Goal: Answer question/provide support: Share knowledge or assist other users

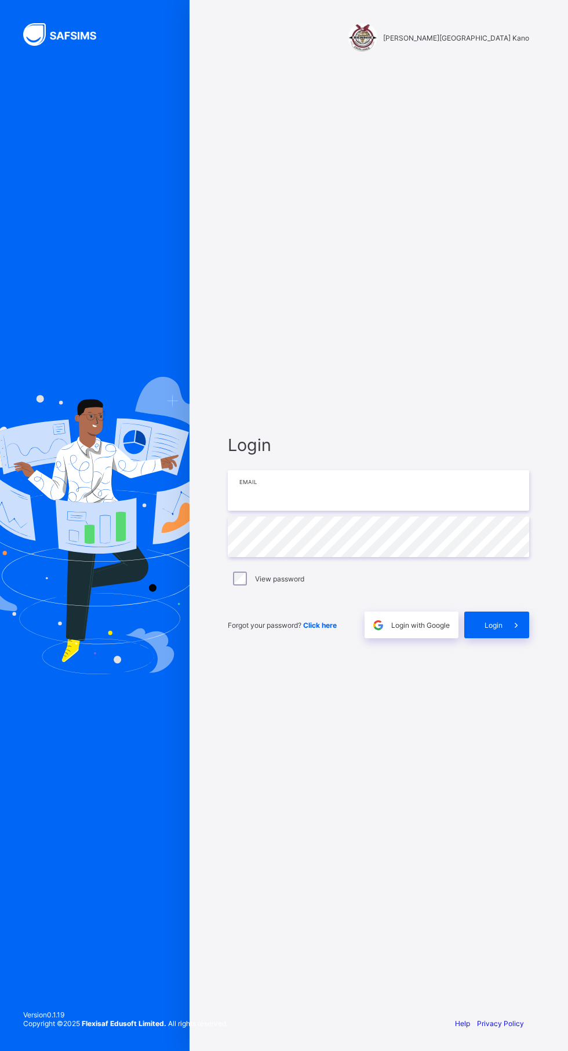
type input "**********"
click at [493, 638] on div "Login" at bounding box center [496, 625] width 65 height 27
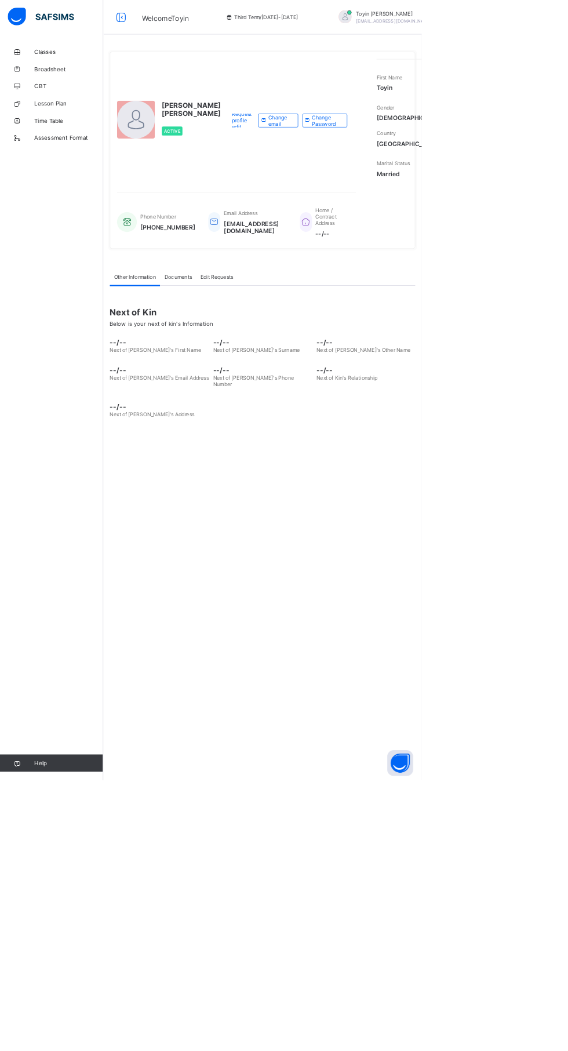
click at [76, 70] on span "Classes" at bounding box center [92, 69] width 93 height 9
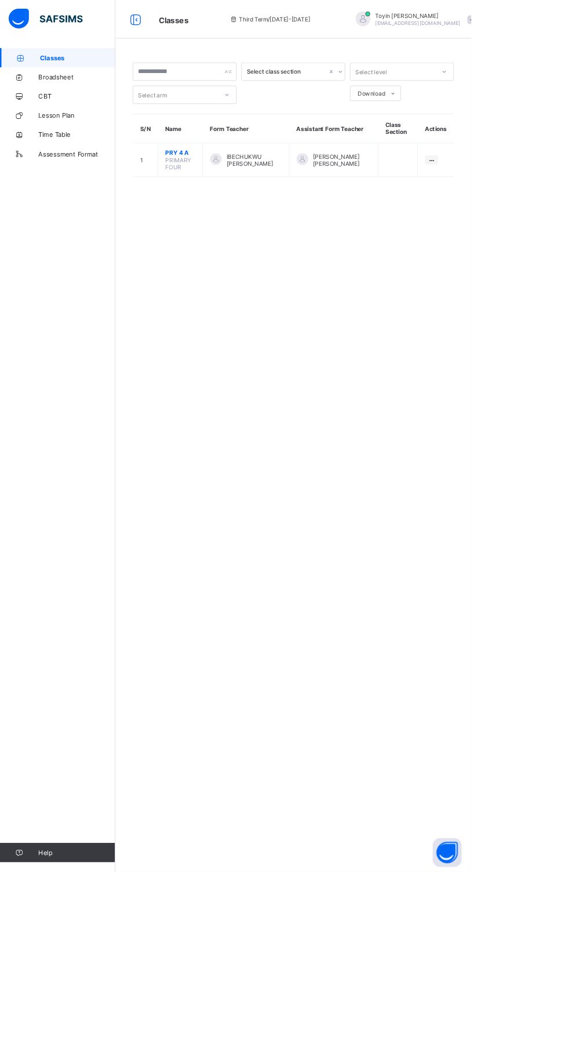
click at [398, 195] on span "[PERSON_NAME] [PERSON_NAME]" at bounding box center [412, 192] width 70 height 17
click at [281, 191] on div "IBECHUKWU [PERSON_NAME]" at bounding box center [296, 192] width 86 height 17
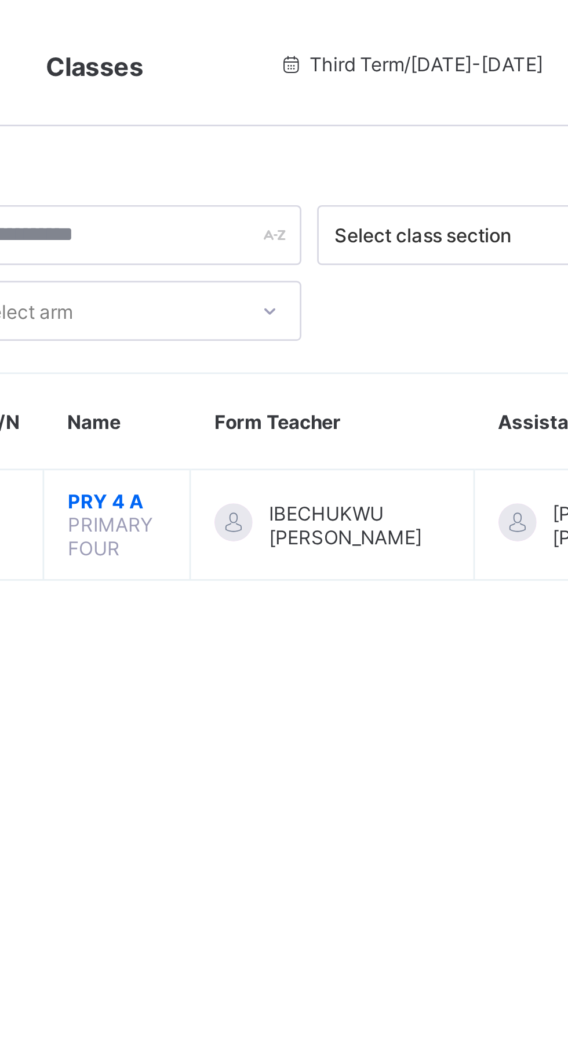
click at [223, 186] on span "PRY 4 A" at bounding box center [217, 184] width 36 height 9
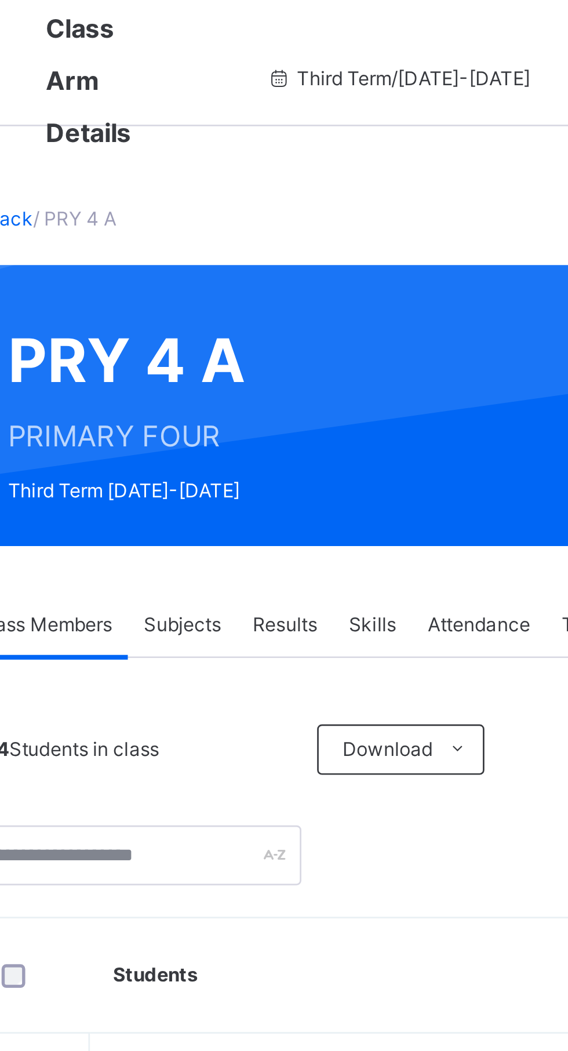
click at [283, 228] on span "Results" at bounding box center [279, 229] width 24 height 10
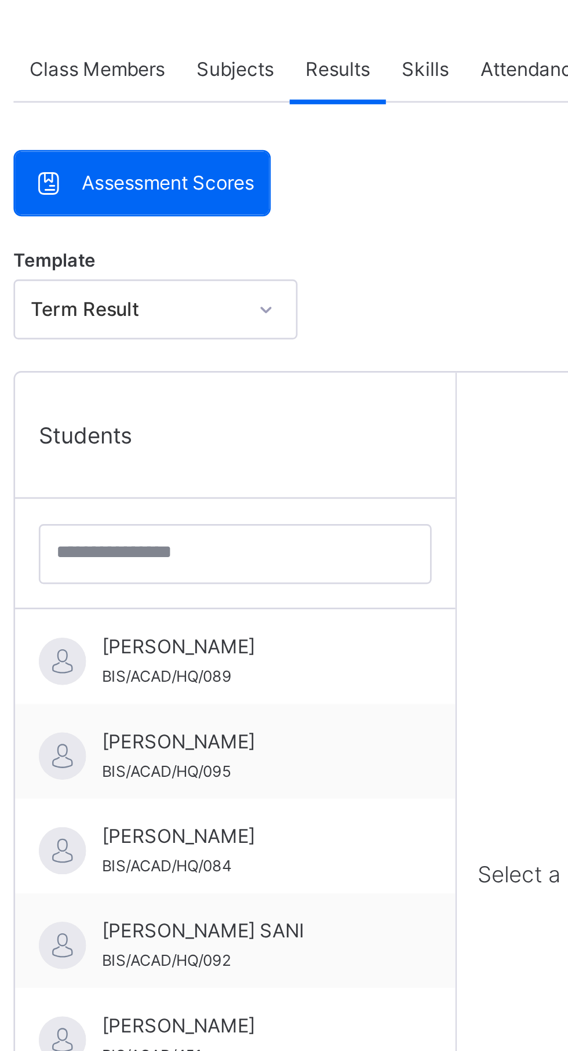
click at [281, 548] on span "[PERSON_NAME] SANI" at bounding box center [244, 546] width 104 height 10
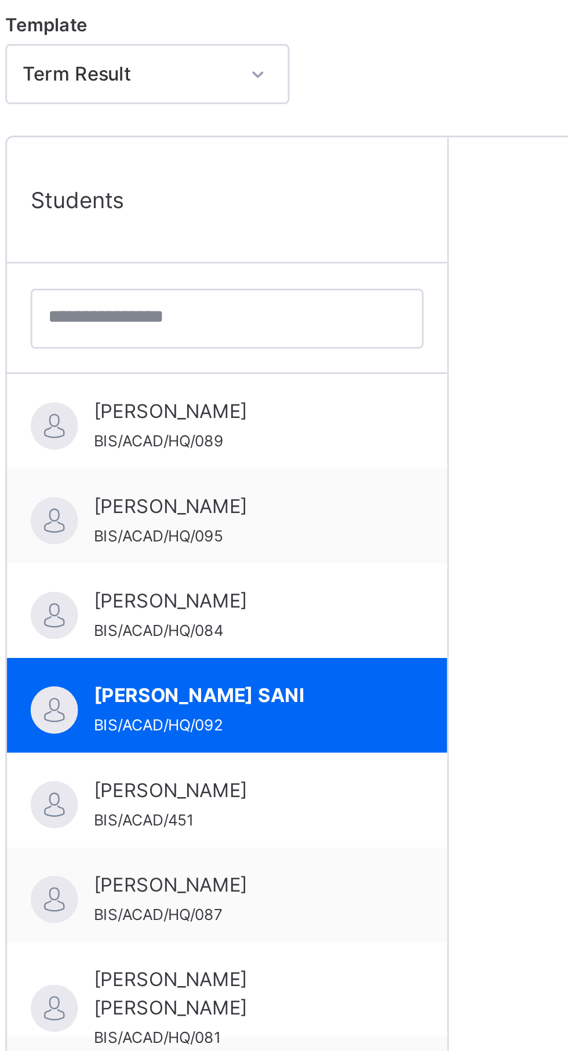
click at [269, 550] on span "[PERSON_NAME] SANI" at bounding box center [244, 546] width 104 height 10
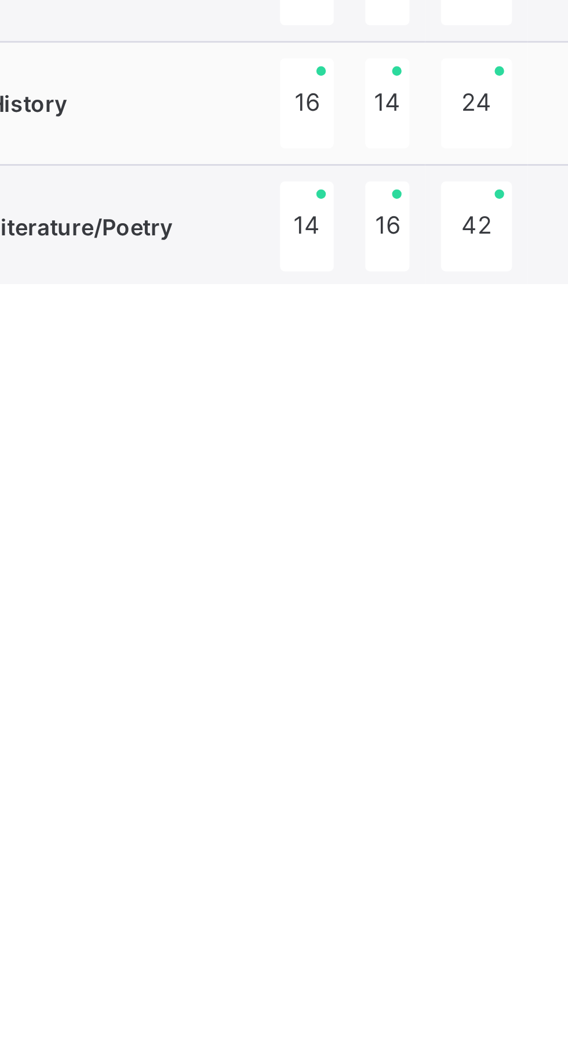
scroll to position [385, 0]
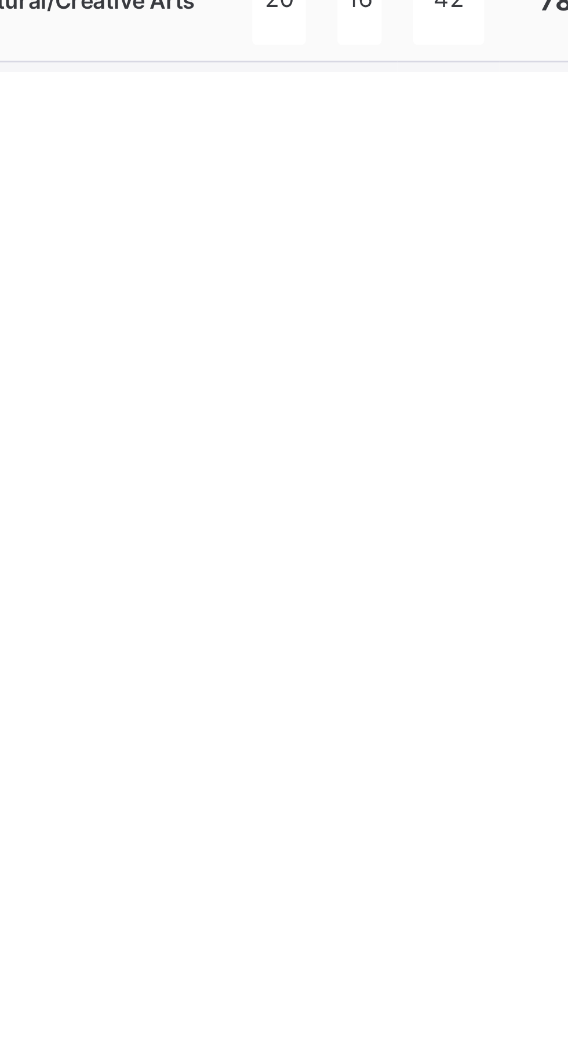
scroll to position [491, 0]
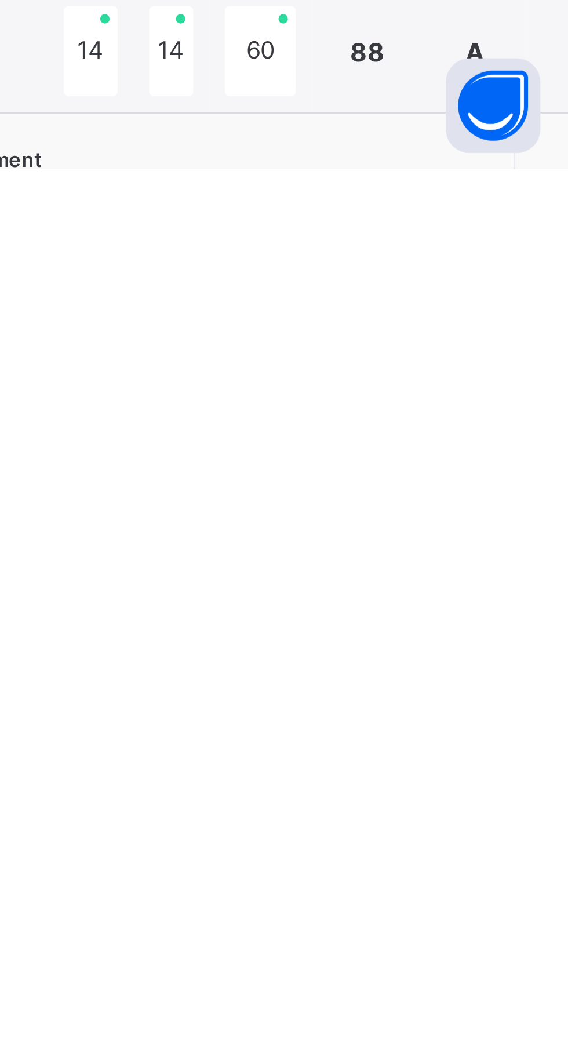
type textarea "**********"
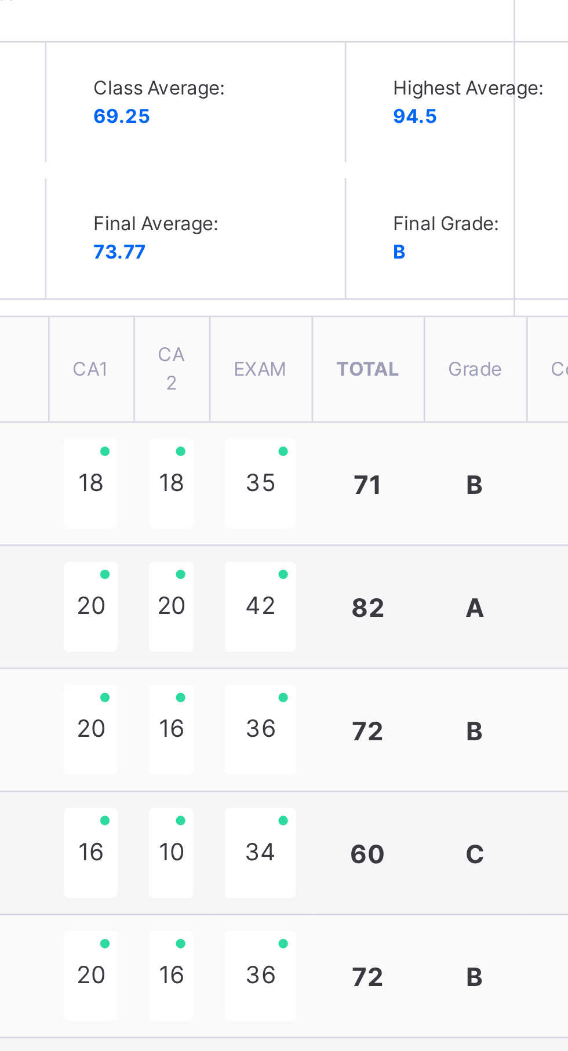
scroll to position [366, 0]
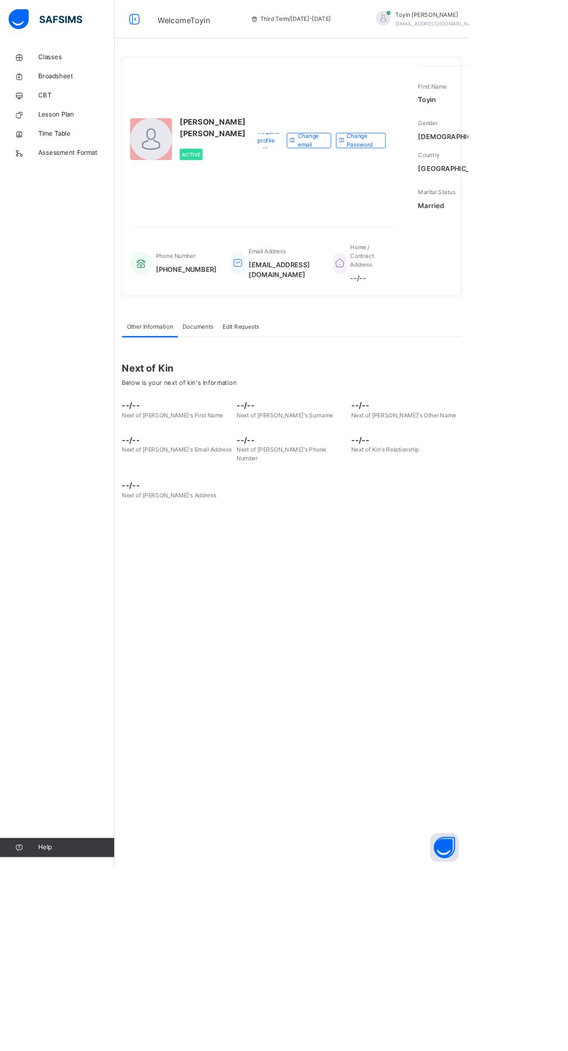
click at [89, 71] on span "Classes" at bounding box center [92, 70] width 93 height 12
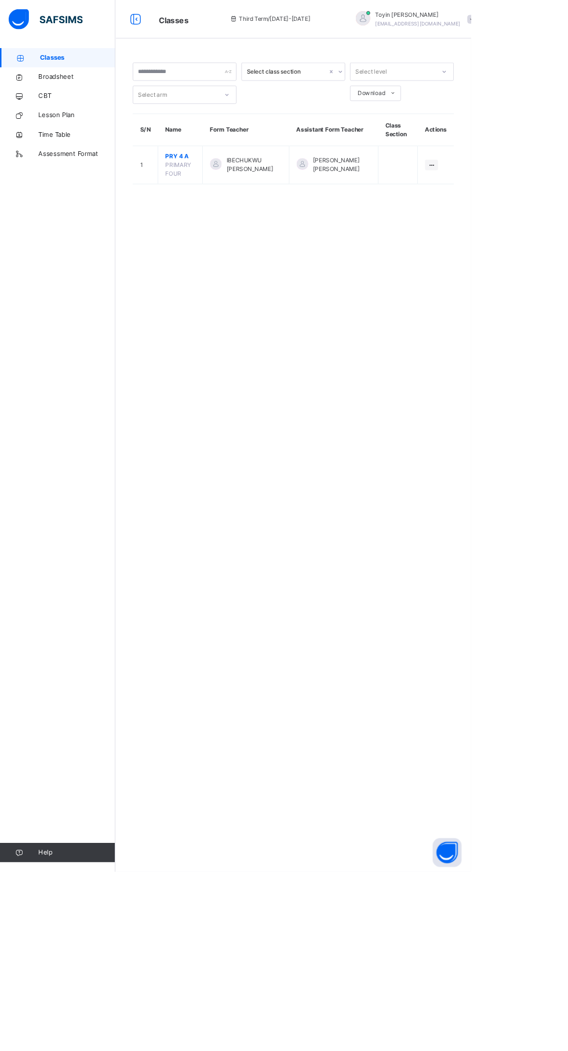
click at [215, 191] on span "PRY 4 A" at bounding box center [217, 188] width 36 height 10
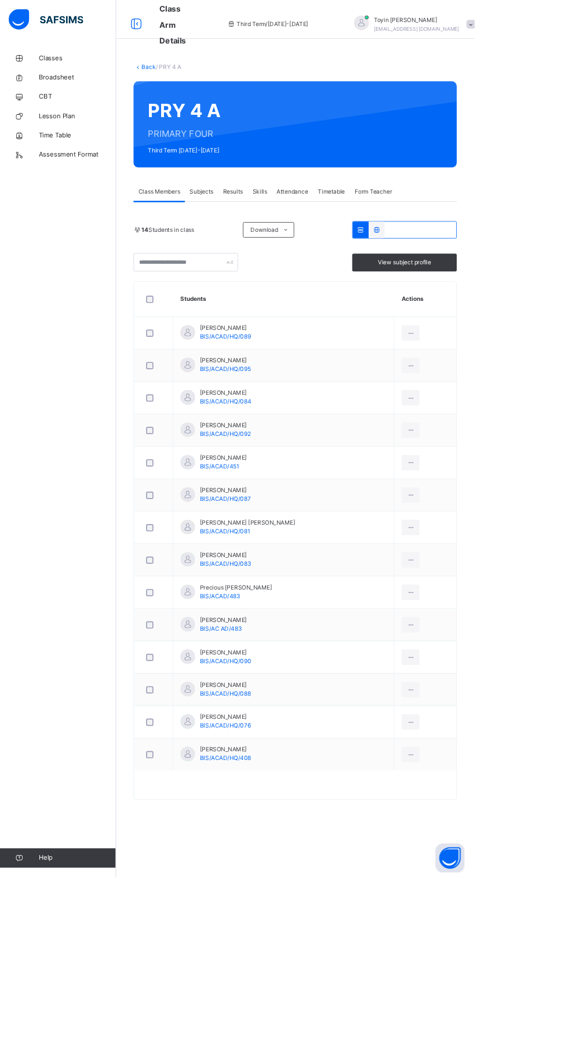
click at [280, 230] on span "Results" at bounding box center [279, 229] width 24 height 10
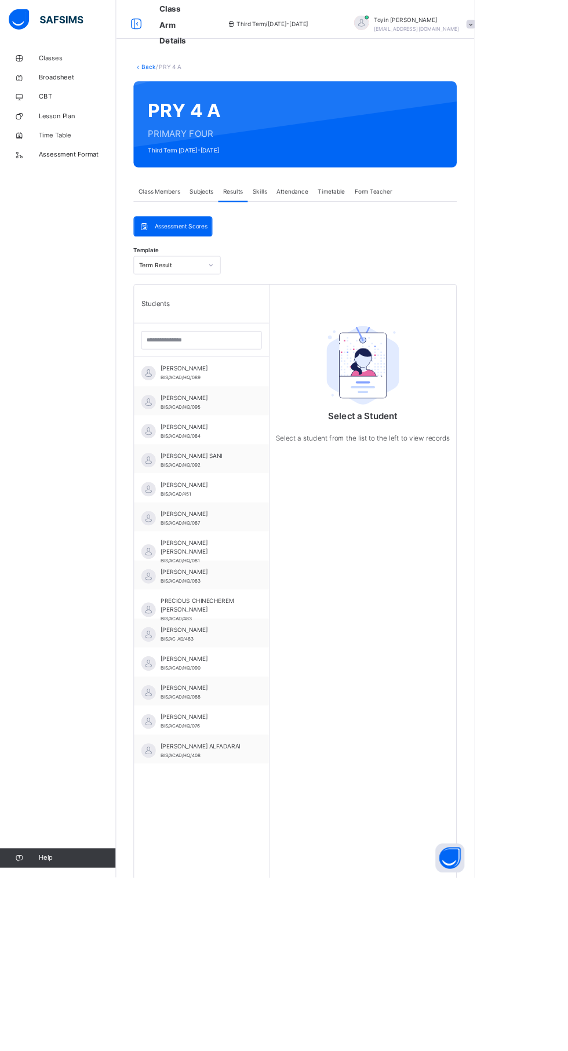
click at [241, 561] on div "AYMAN SULEIMAN SANI BIS/ACAD/HQ/092" at bounding box center [244, 551] width 104 height 21
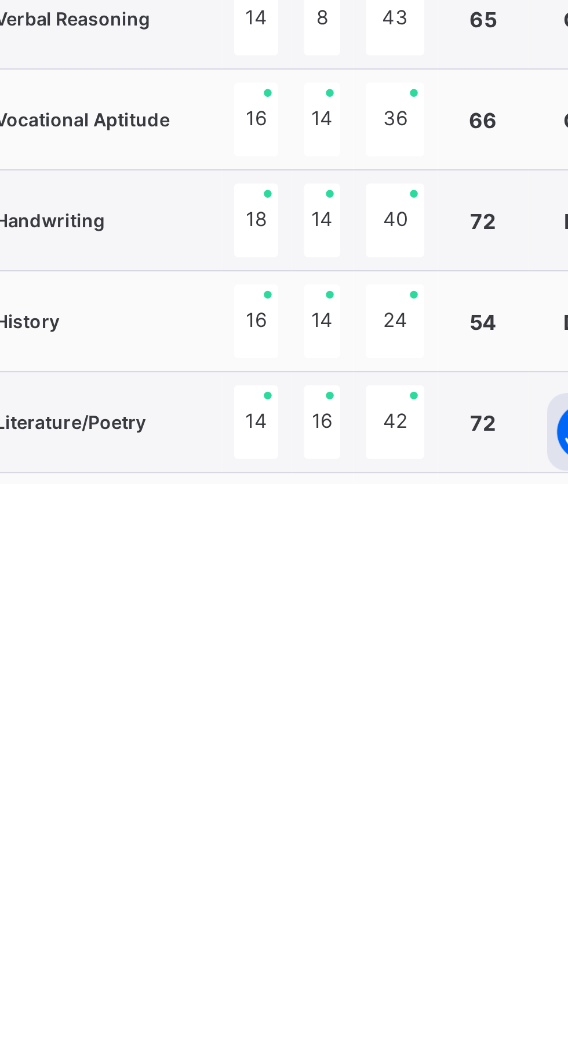
scroll to position [385, 0]
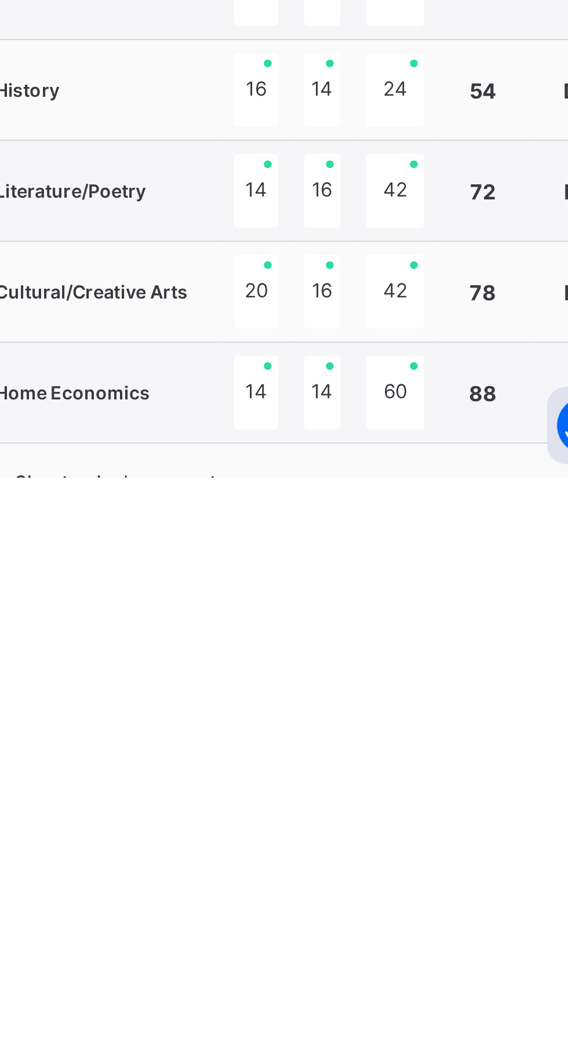
scroll to position [11, 0]
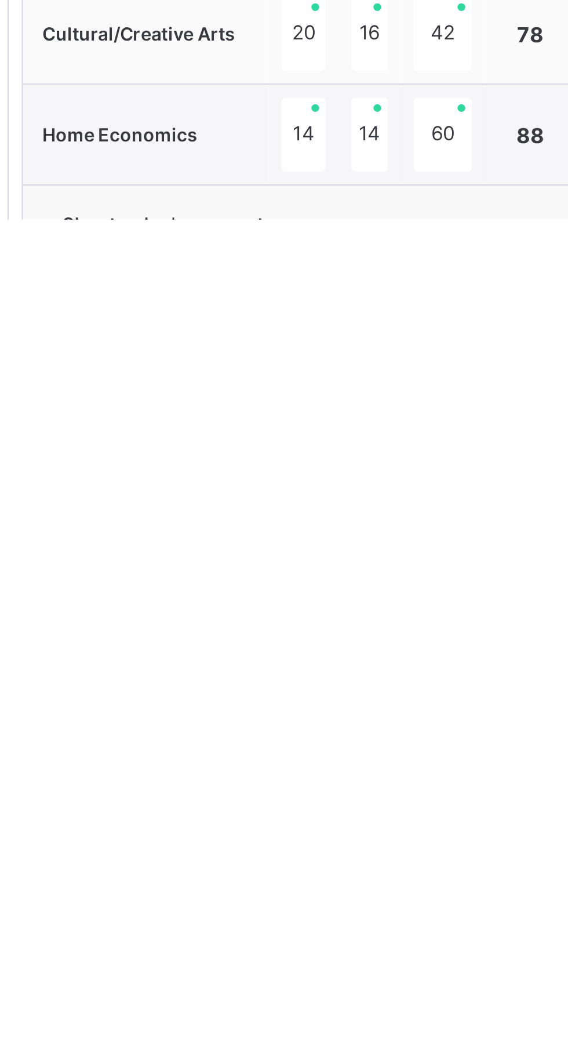
type textarea "**********"
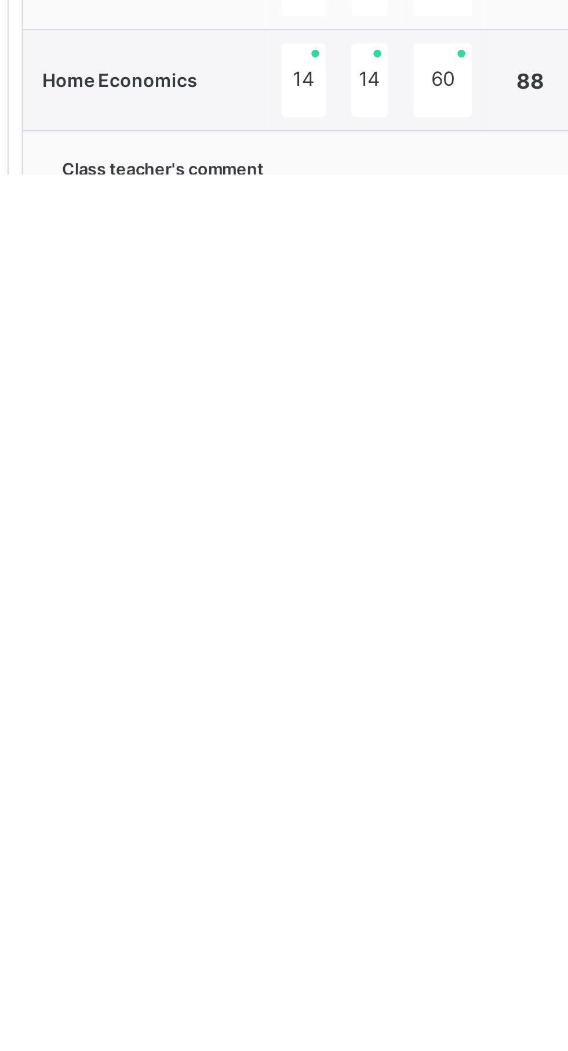
scroll to position [489, 0]
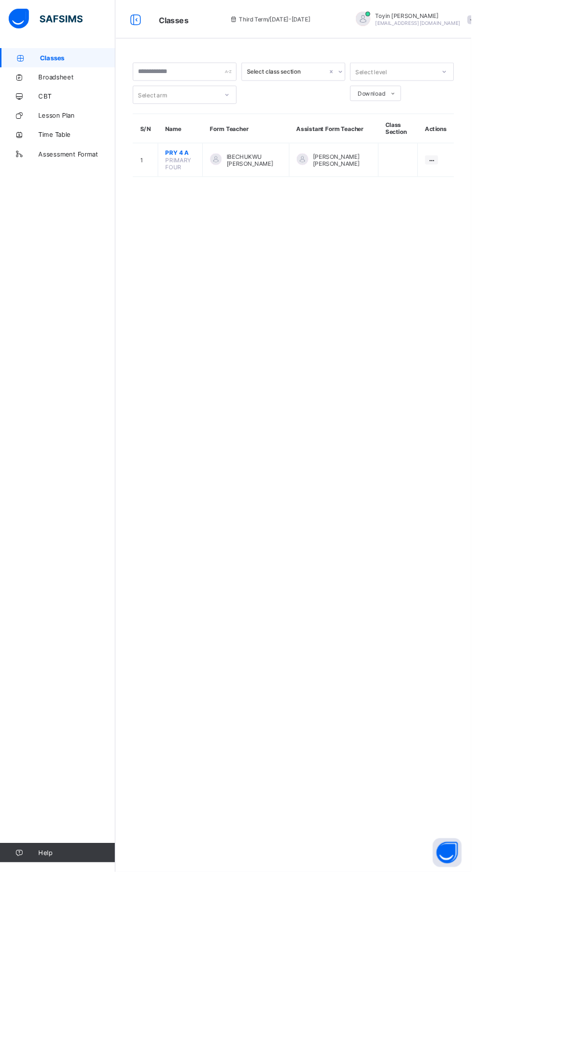
click at [209, 183] on span "PRY 4 A" at bounding box center [217, 184] width 36 height 9
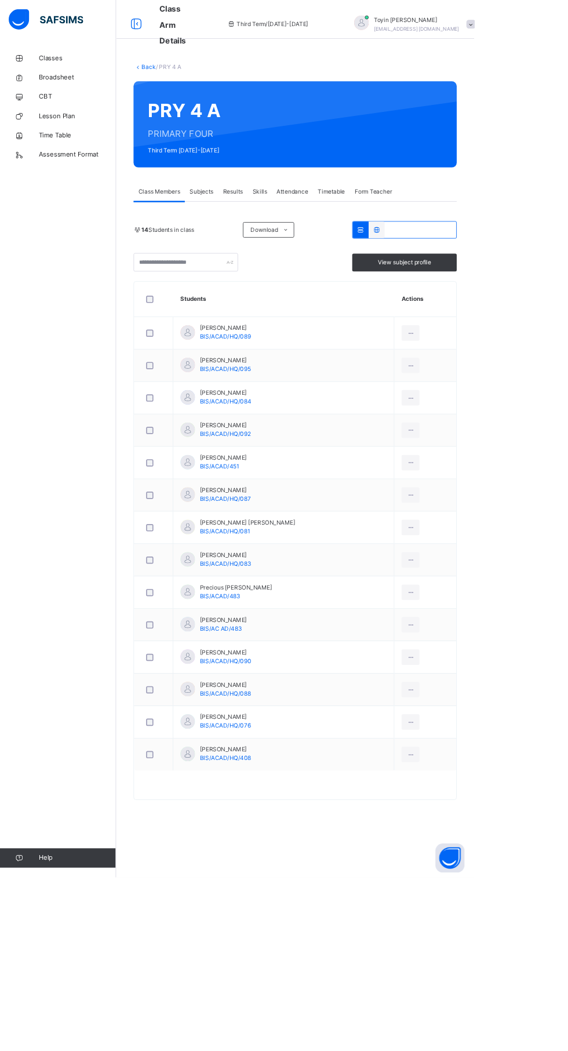
click at [409, 517] on td "Ayman Suleiman Sani BIS/ACAD/HQ/092" at bounding box center [340, 515] width 265 height 39
click at [284, 229] on span "Results" at bounding box center [279, 229] width 24 height 10
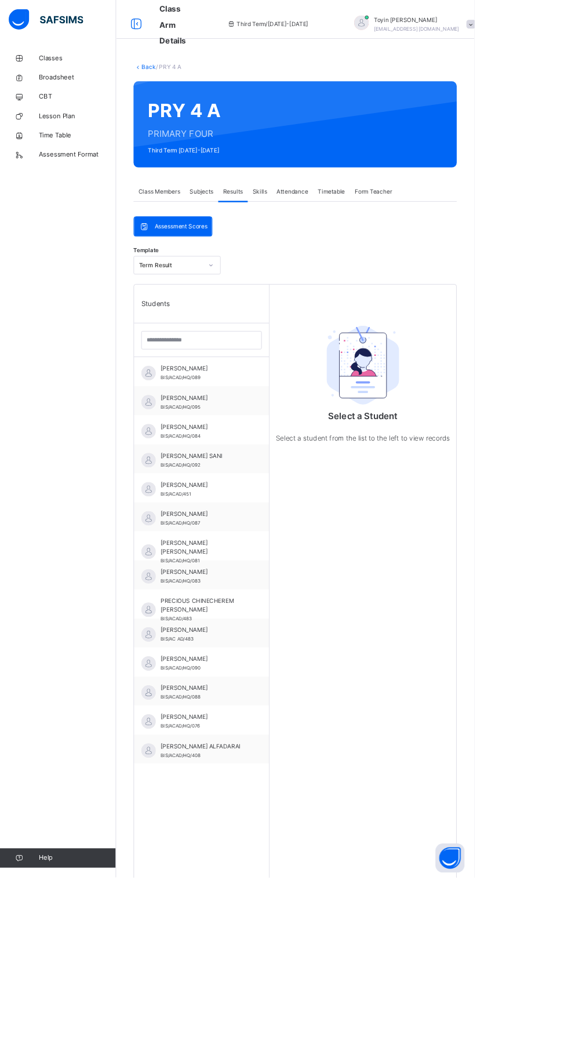
click at [262, 551] on div "AYMAN SULEIMAN SANI BIS/ACAD/HQ/092" at bounding box center [244, 551] width 104 height 21
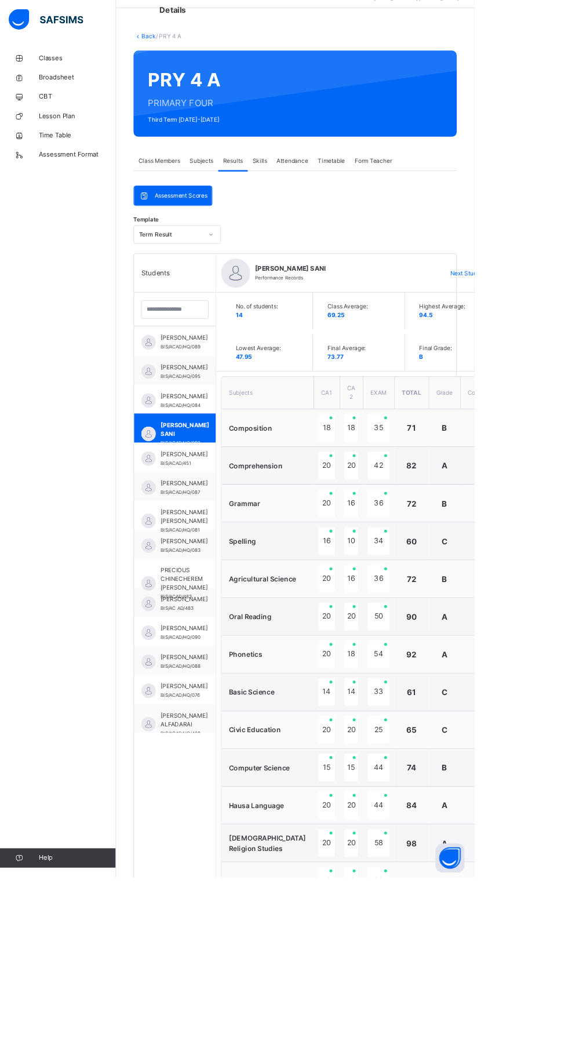
scroll to position [383, 0]
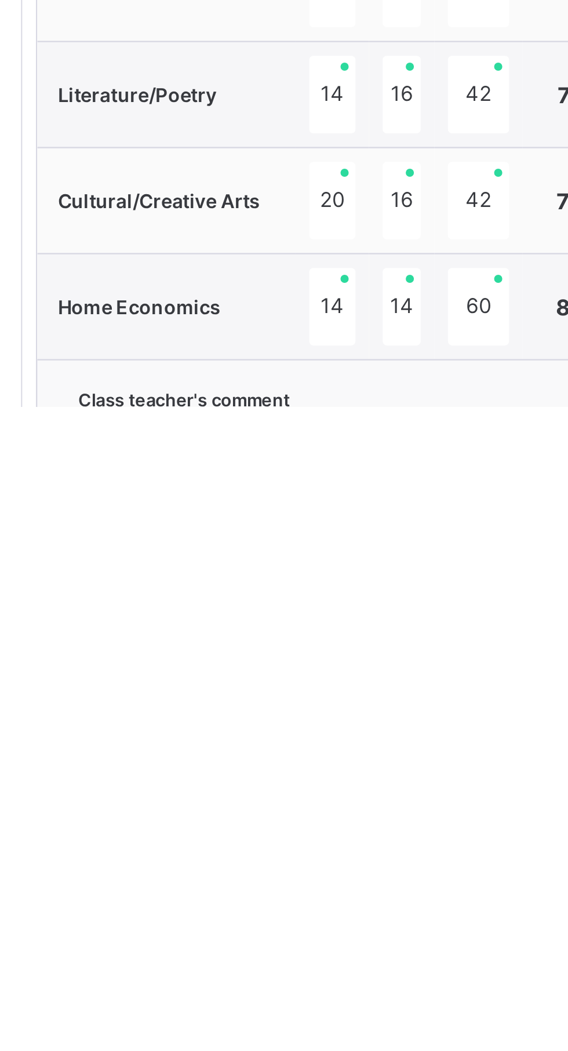
scroll to position [5, 0]
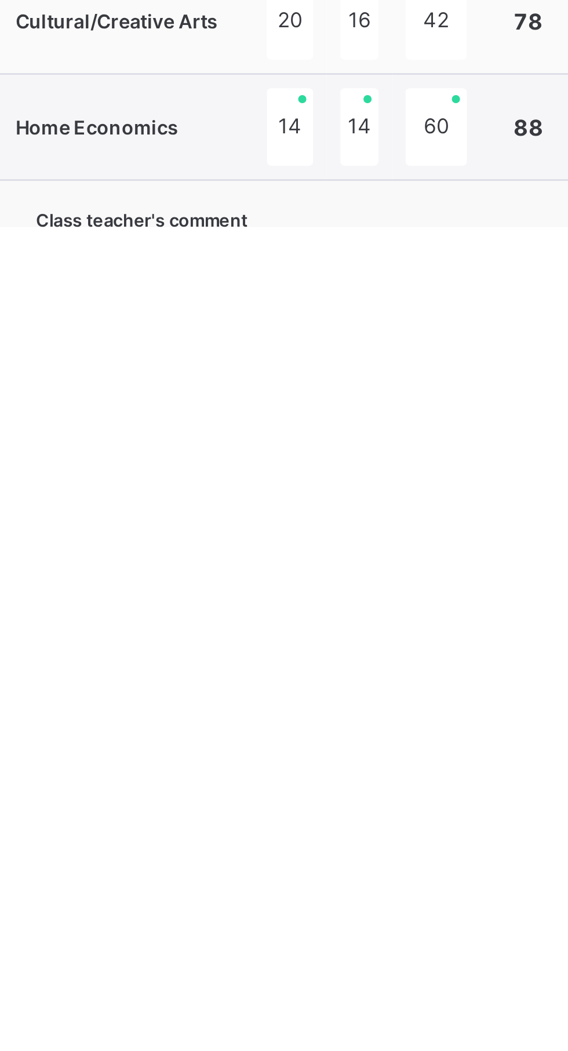
scroll to position [11, 0]
type textarea "**********"
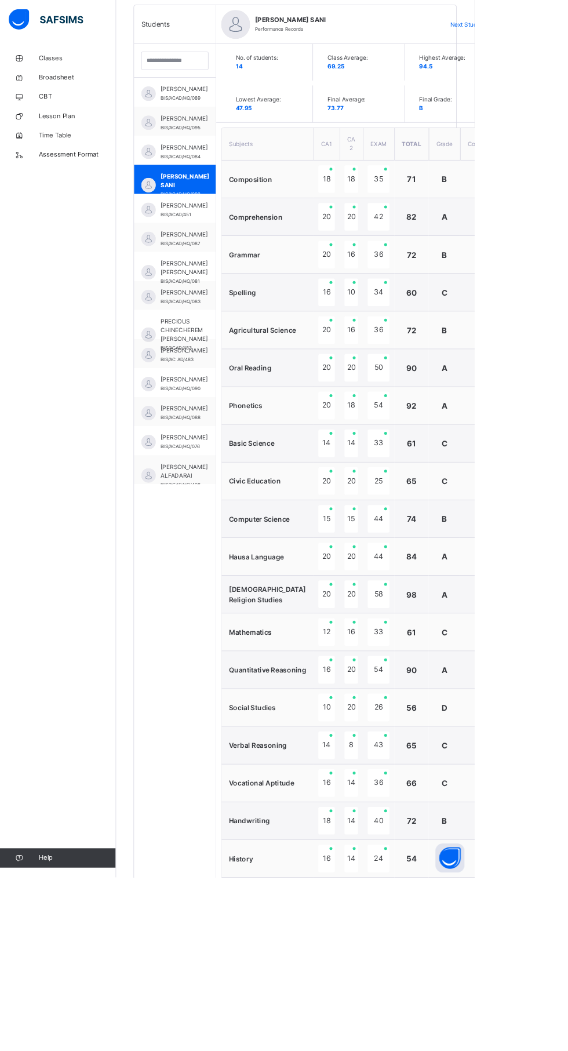
scroll to position [333, 0]
click at [224, 184] on span "[PERSON_NAME]" at bounding box center [220, 178] width 56 height 10
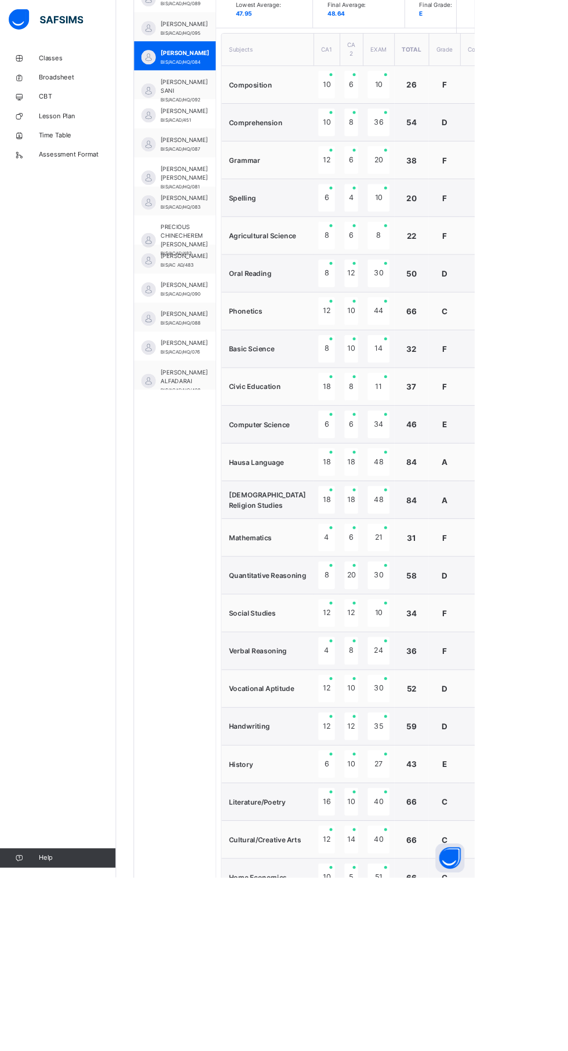
scroll to position [490, 0]
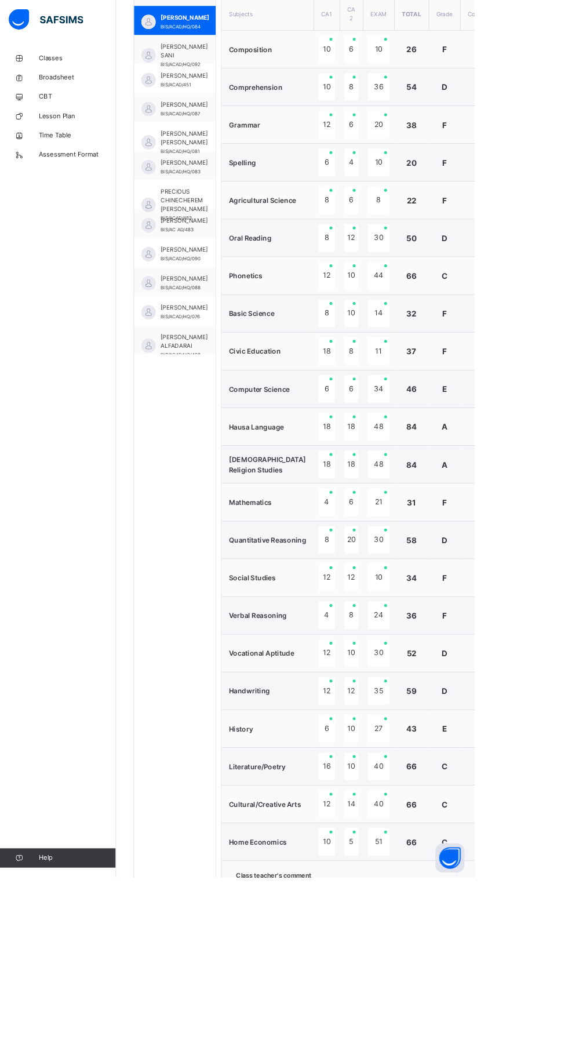
click at [230, 62] on span "[PERSON_NAME] SANI" at bounding box center [220, 60] width 56 height 21
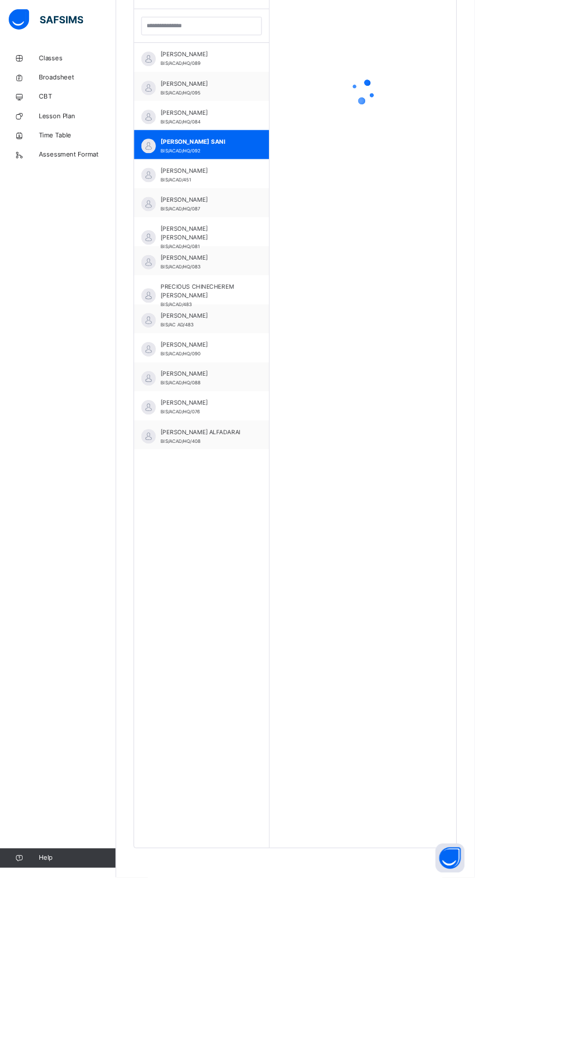
scroll to position [256, 0]
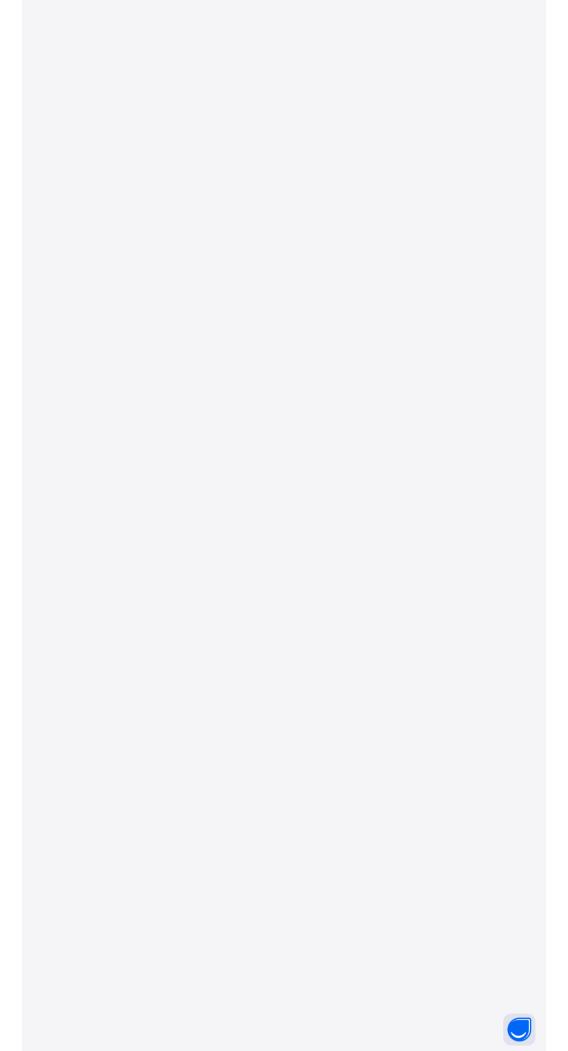
scroll to position [35, 0]
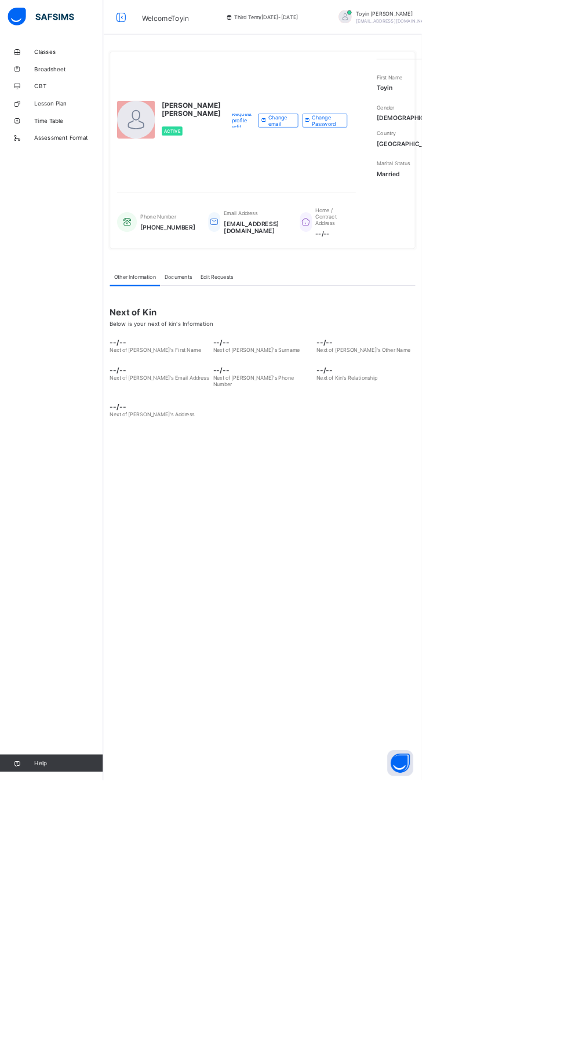
click at [77, 71] on span "Classes" at bounding box center [92, 69] width 93 height 9
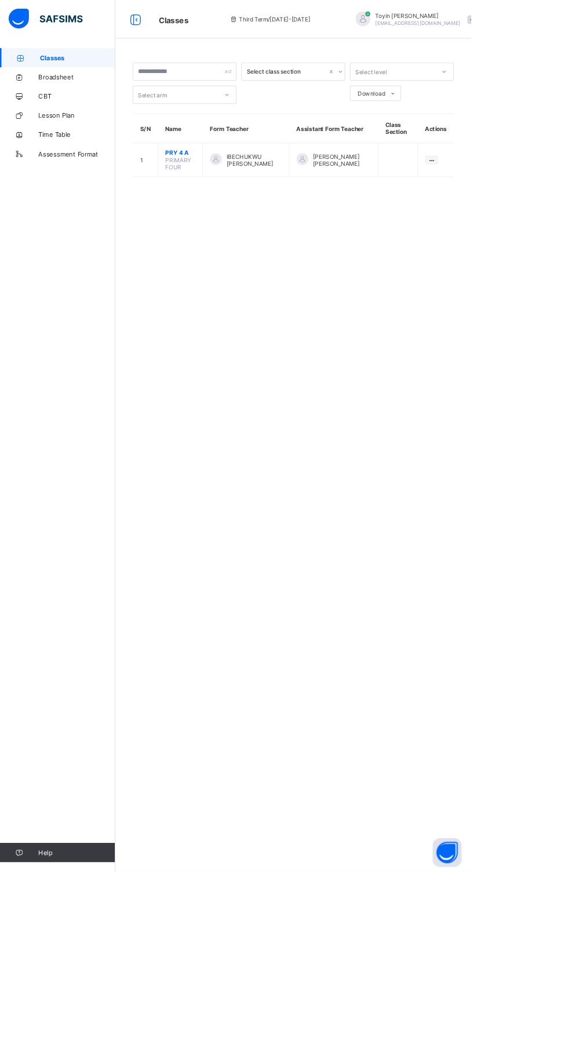
click at [219, 183] on span "PRY 4 A" at bounding box center [217, 184] width 36 height 9
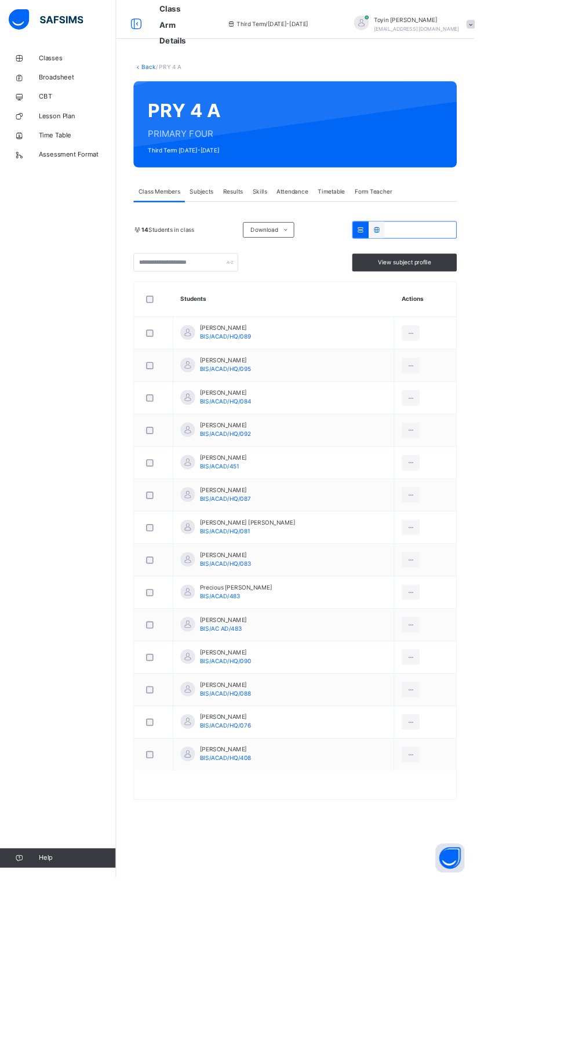
click at [310, 229] on span "Skills" at bounding box center [311, 229] width 17 height 10
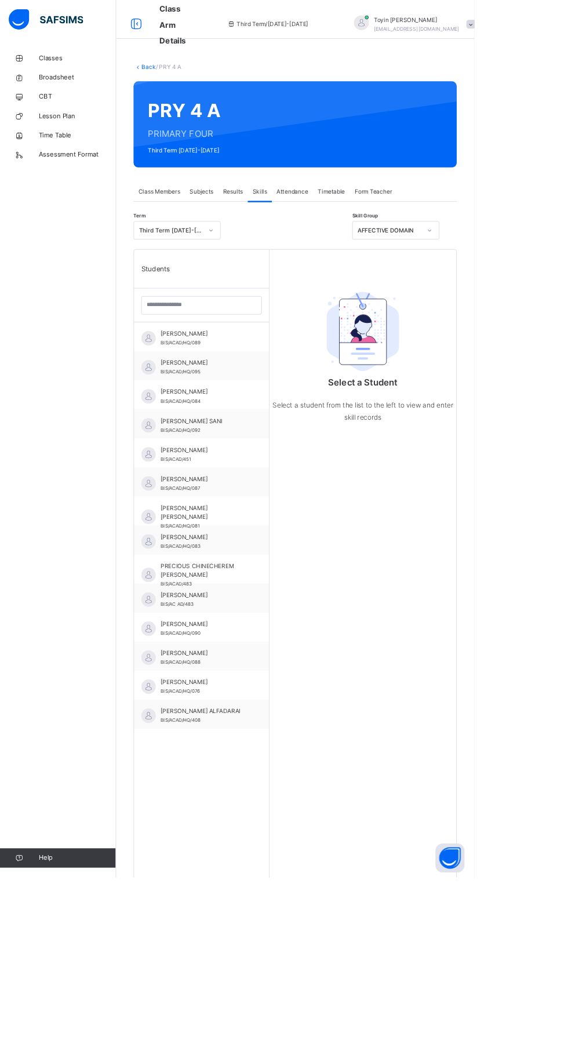
click at [261, 502] on span "[PERSON_NAME] SANI" at bounding box center [244, 504] width 104 height 10
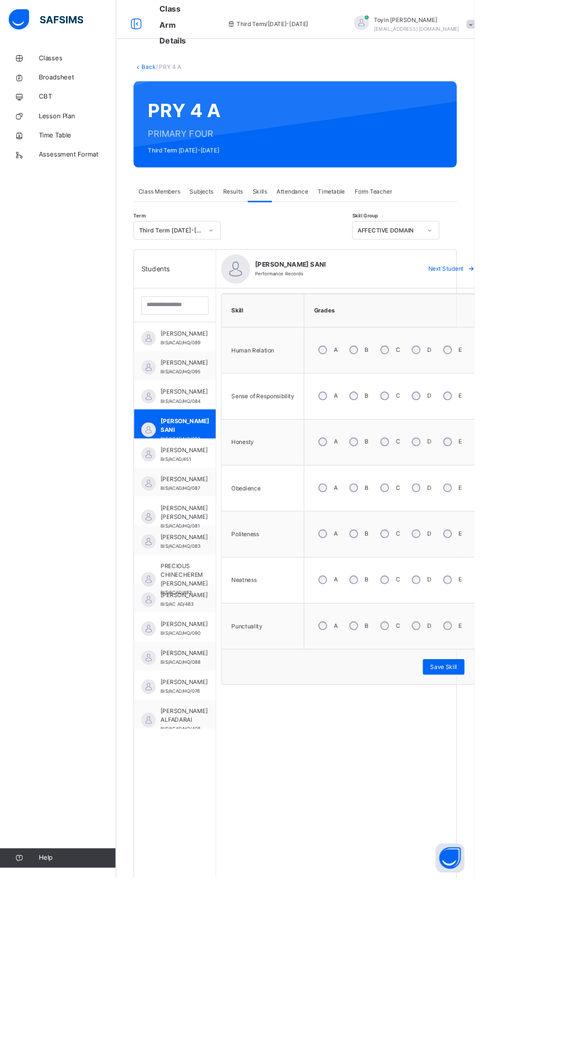
click at [224, 502] on span "[PERSON_NAME] SANI" at bounding box center [221, 509] width 59 height 21
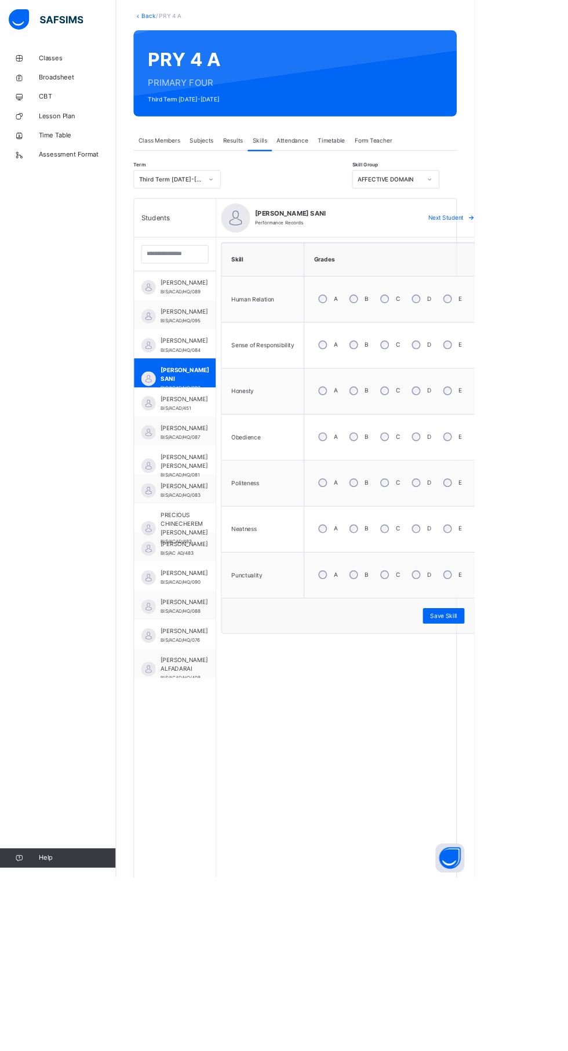
scroll to position [103, 0]
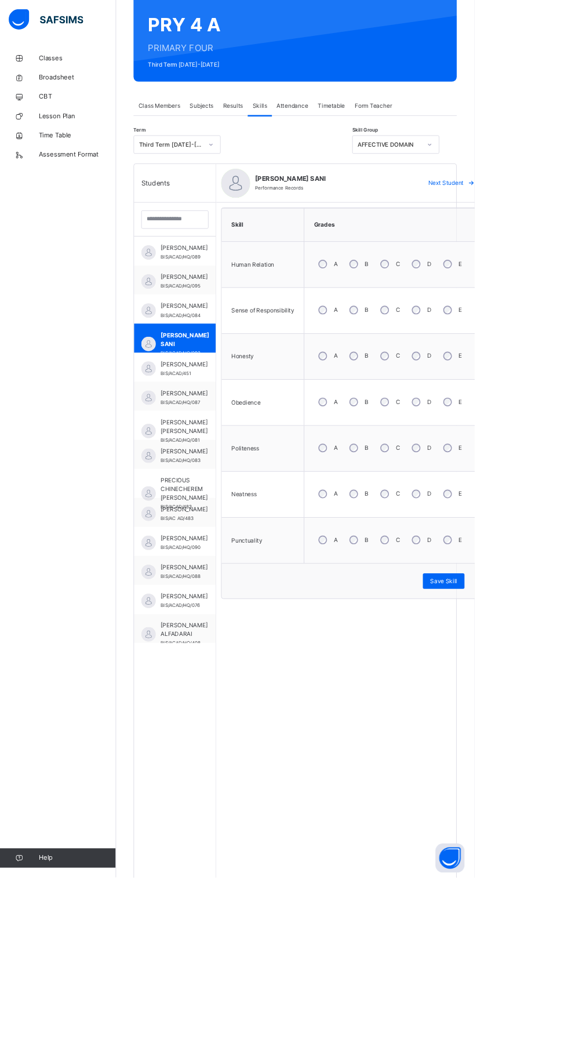
click at [357, 129] on span "Attendance" at bounding box center [351, 127] width 38 height 10
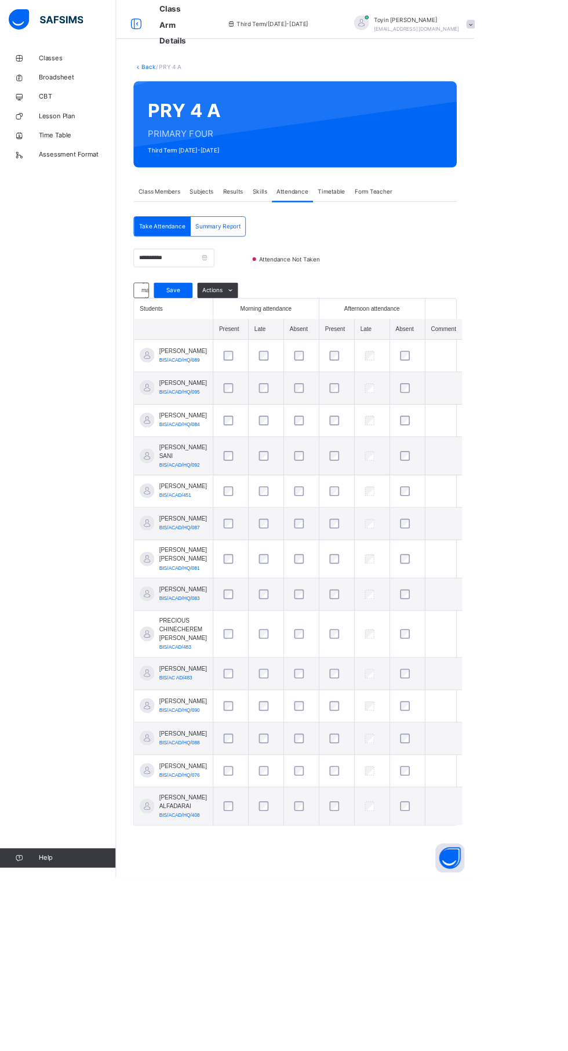
scroll to position [0, 0]
click at [312, 229] on span "Skills" at bounding box center [311, 229] width 17 height 10
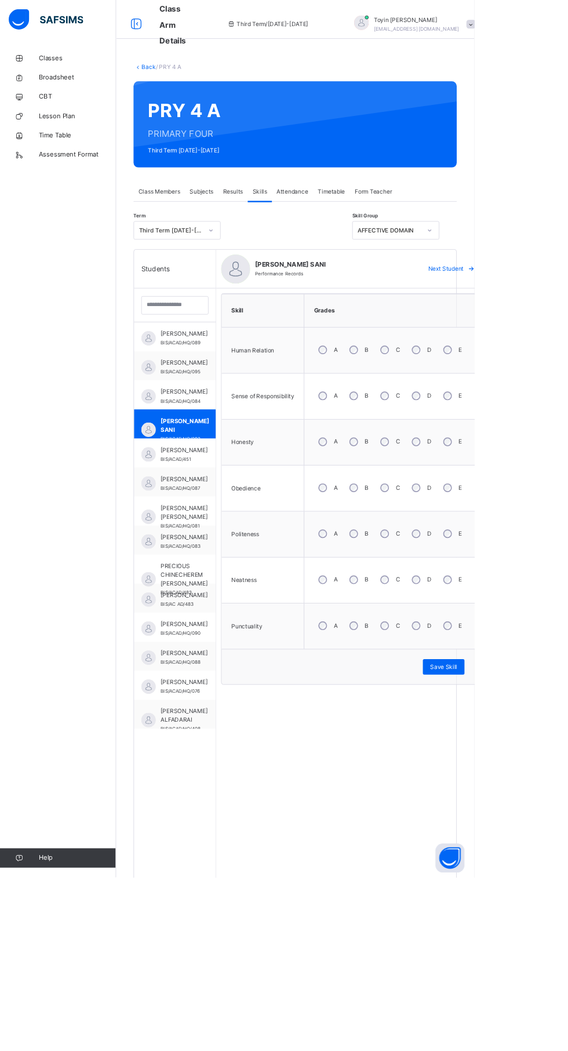
click at [283, 230] on span "Results" at bounding box center [279, 229] width 24 height 10
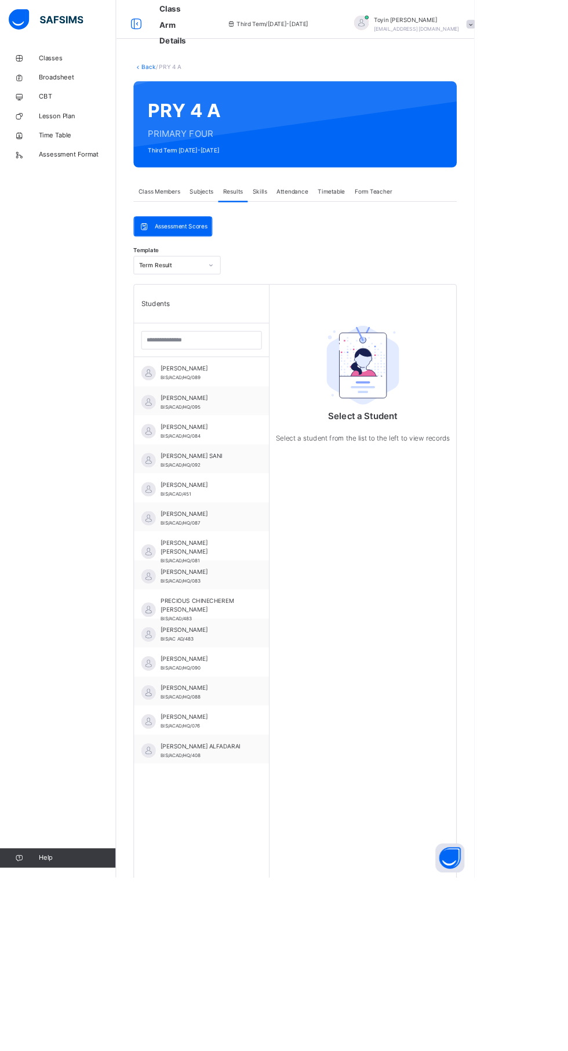
click at [275, 558] on div "AYMAN SULEIMAN SANI BIS/ACAD/HQ/092" at bounding box center [244, 551] width 104 height 21
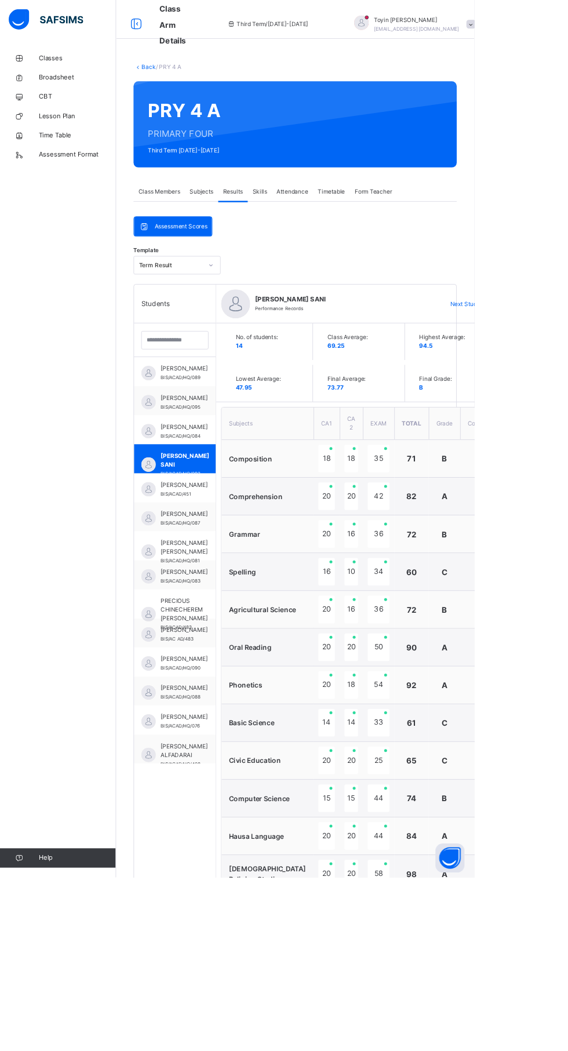
type textarea "**********"
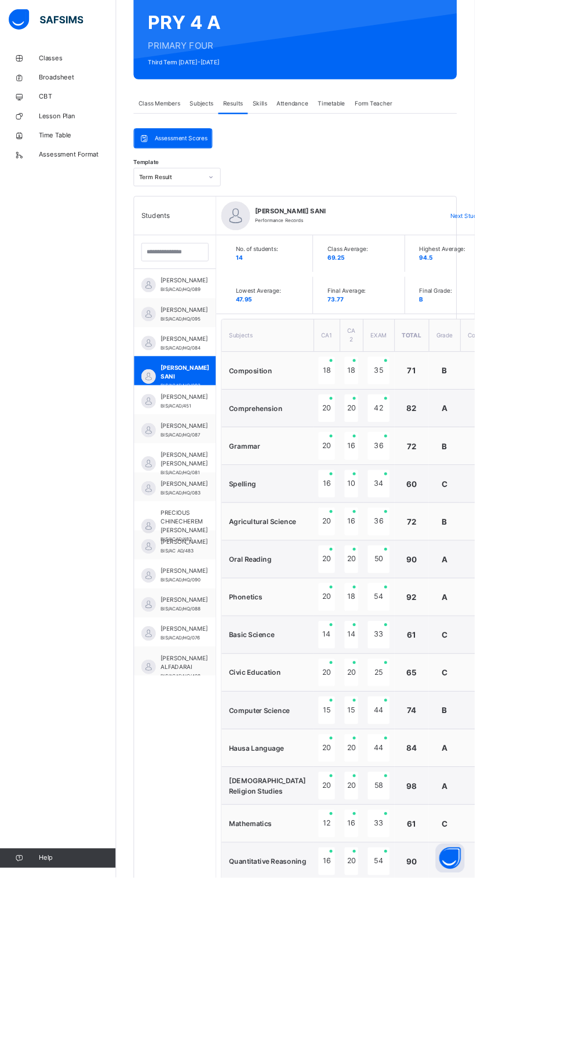
scroll to position [385, 0]
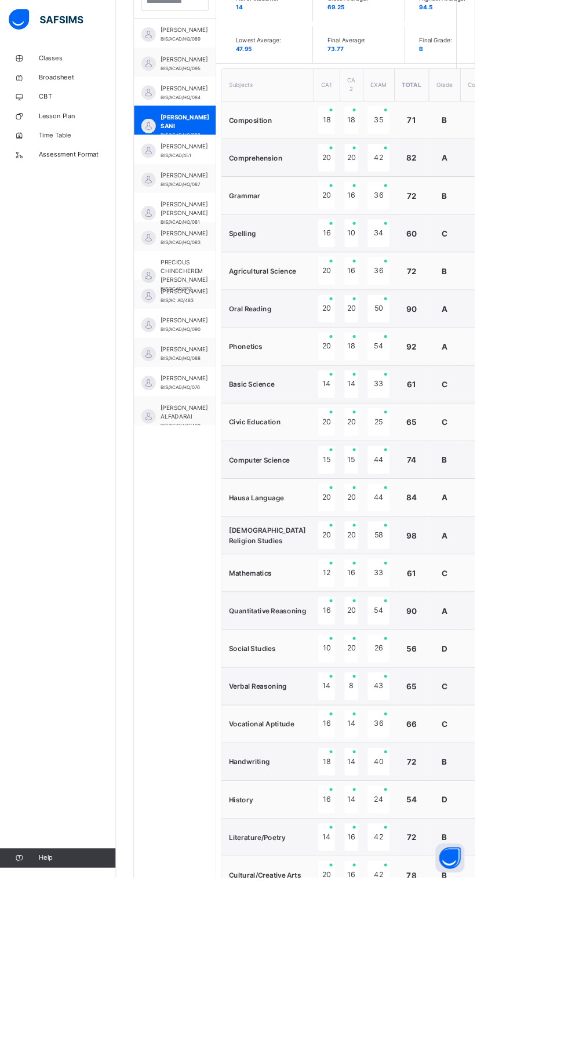
scroll to position [448, 0]
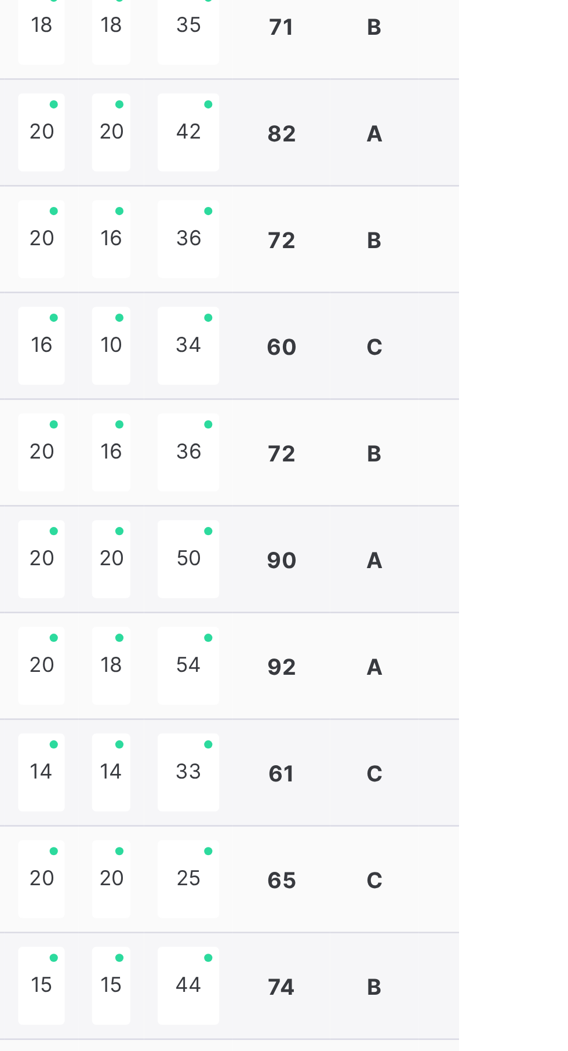
scroll to position [385, 0]
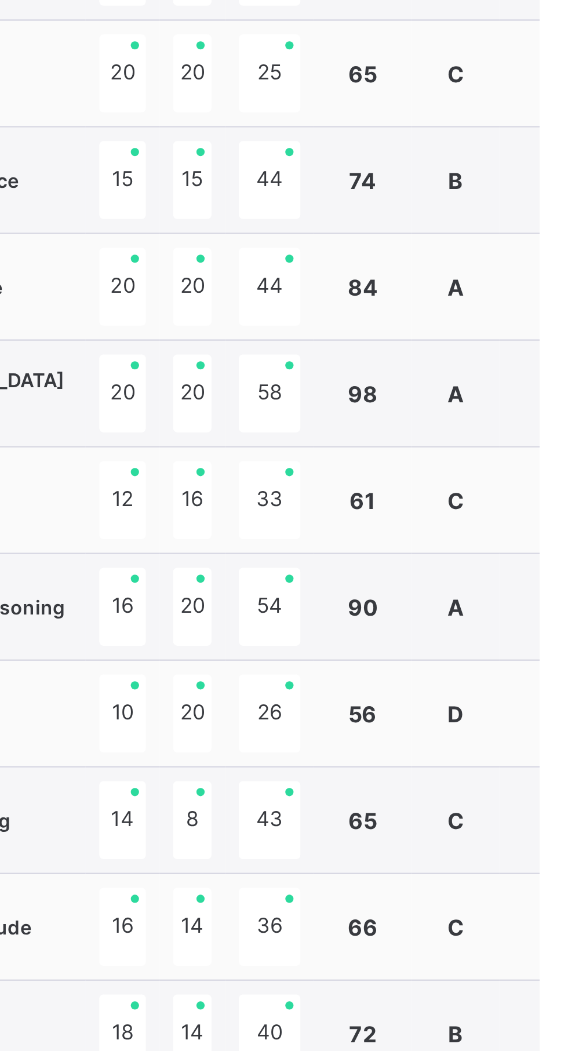
scroll to position [385, 0]
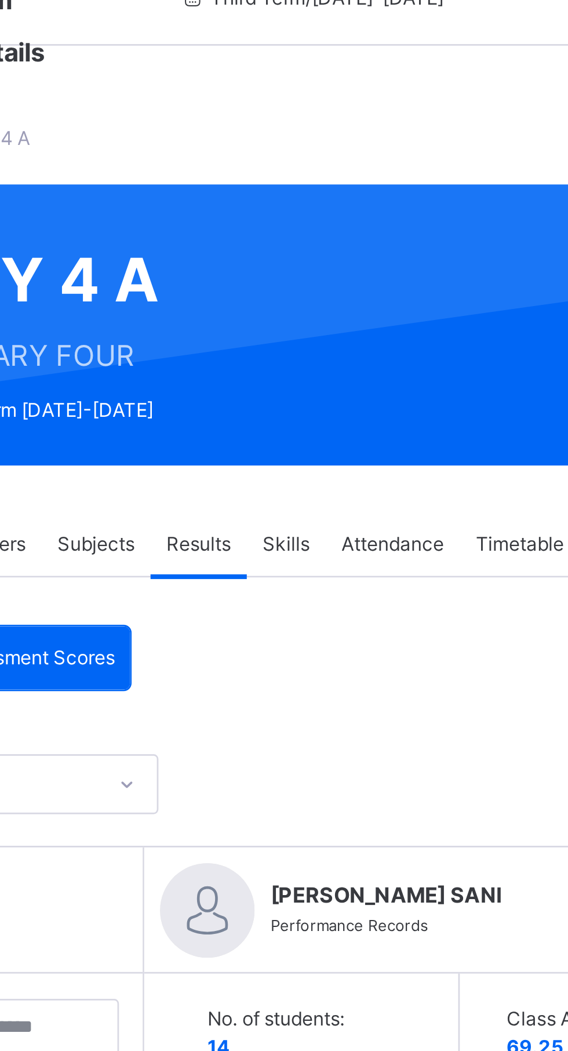
scroll to position [22, 0]
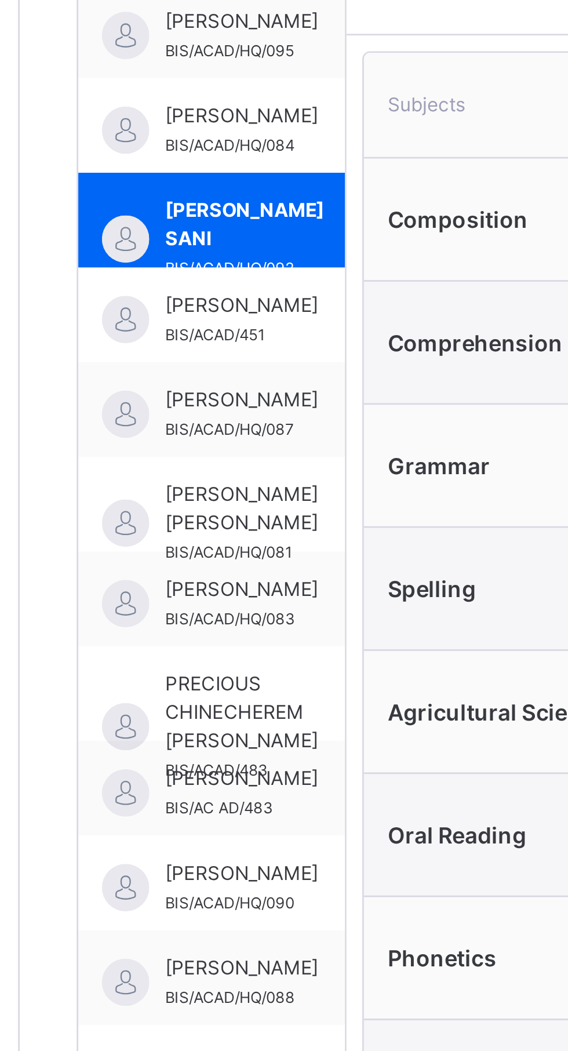
click at [234, 628] on span "[PERSON_NAME] [PERSON_NAME]" at bounding box center [220, 633] width 56 height 21
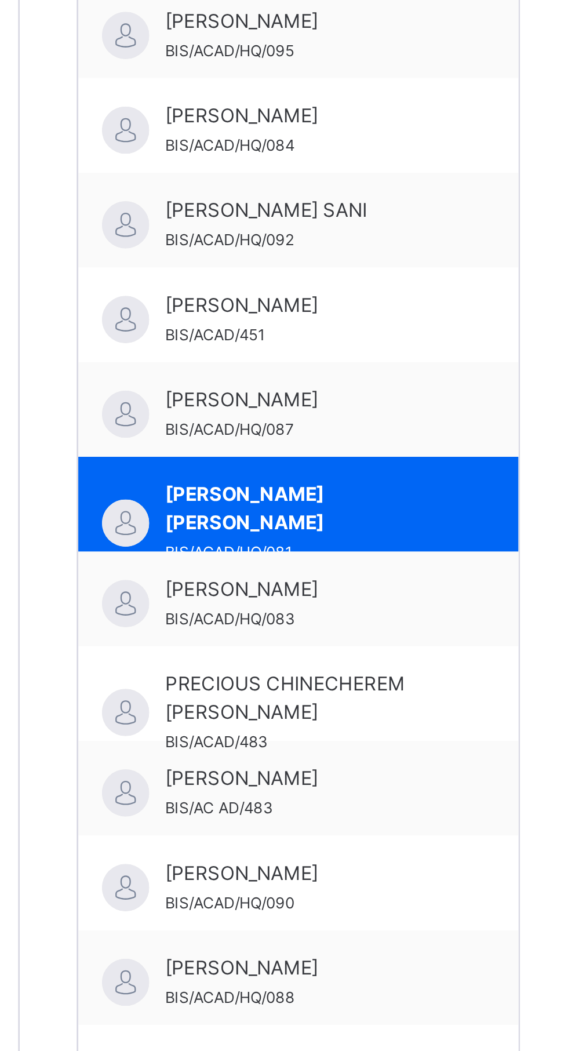
scroll to position [17, 0]
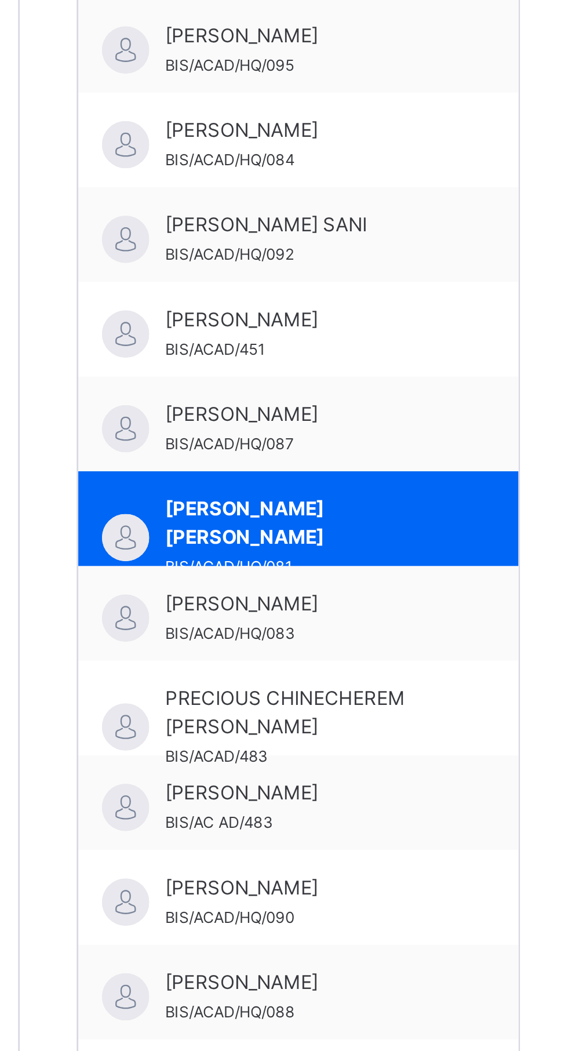
click at [282, 639] on div "IVANNA BALA ALEX BIS/ACAD/HQ/081" at bounding box center [244, 643] width 104 height 31
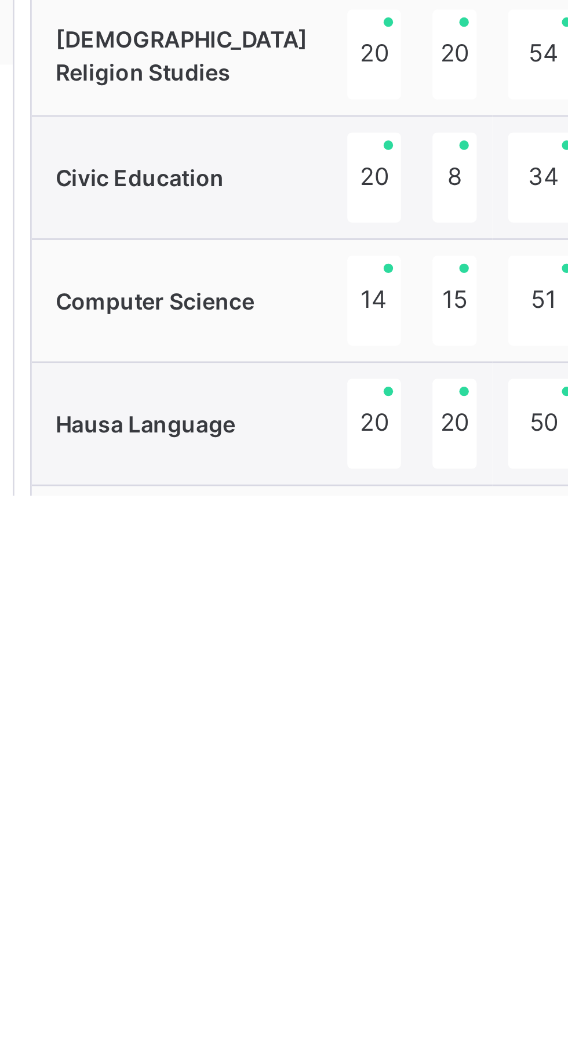
scroll to position [385, 0]
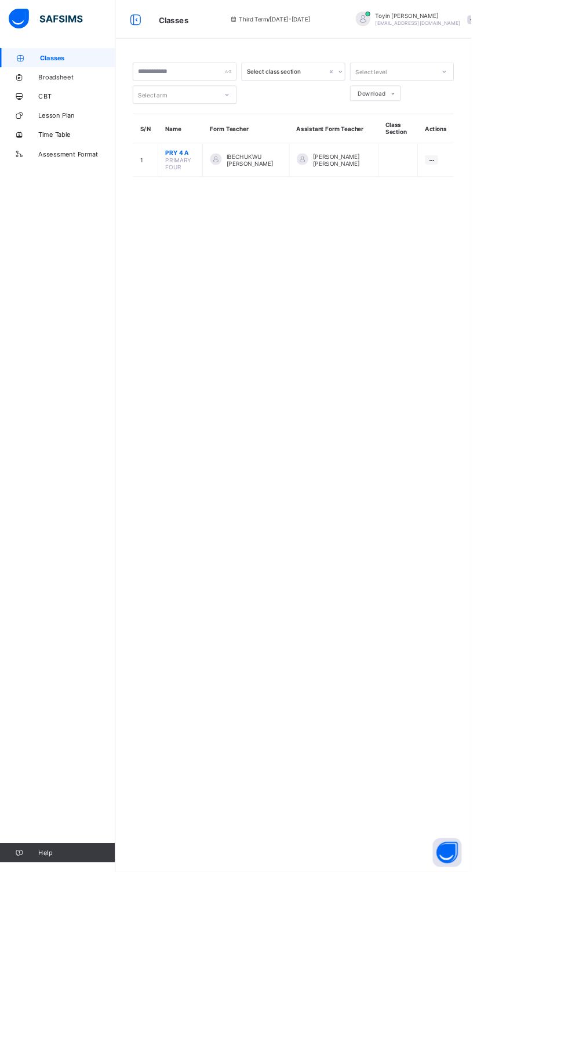
click at [209, 185] on span "PRY 4 A" at bounding box center [217, 184] width 36 height 9
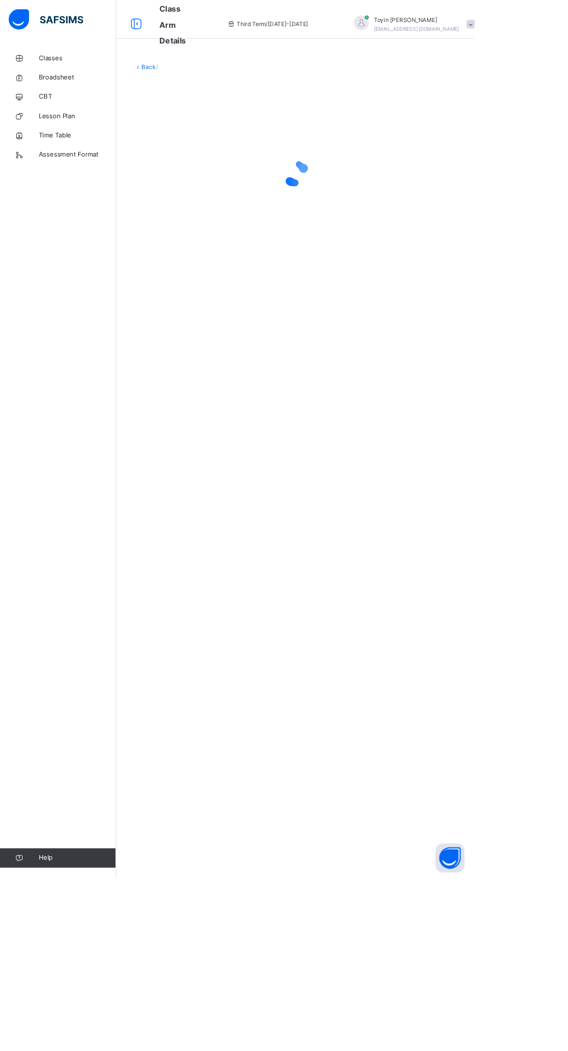
click at [59, 74] on span "Classes" at bounding box center [92, 70] width 93 height 12
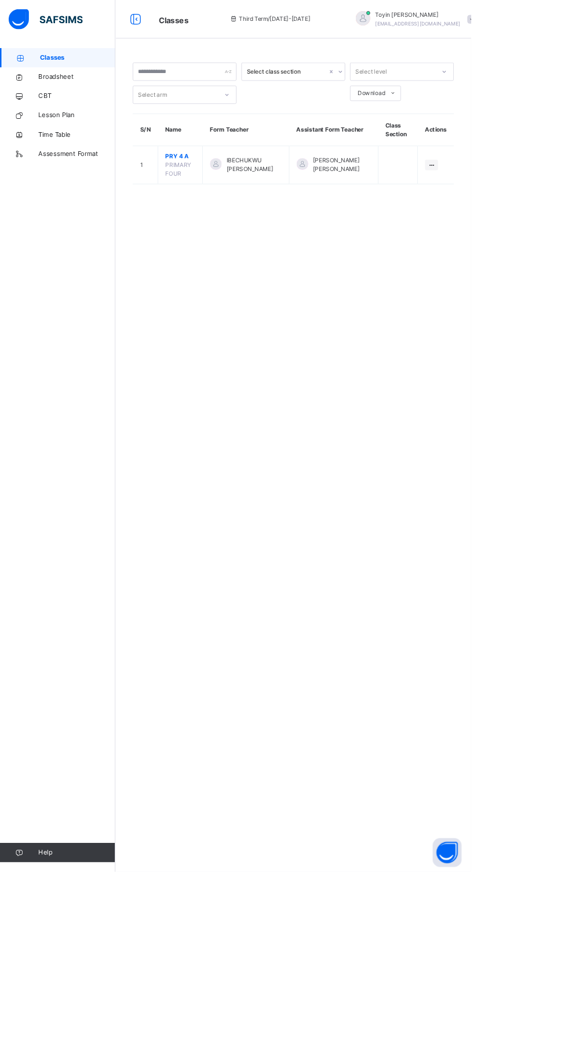
click at [208, 209] on span "PRIMARY FOUR" at bounding box center [214, 203] width 31 height 19
click at [223, 189] on span "PRY 4 A" at bounding box center [217, 188] width 36 height 10
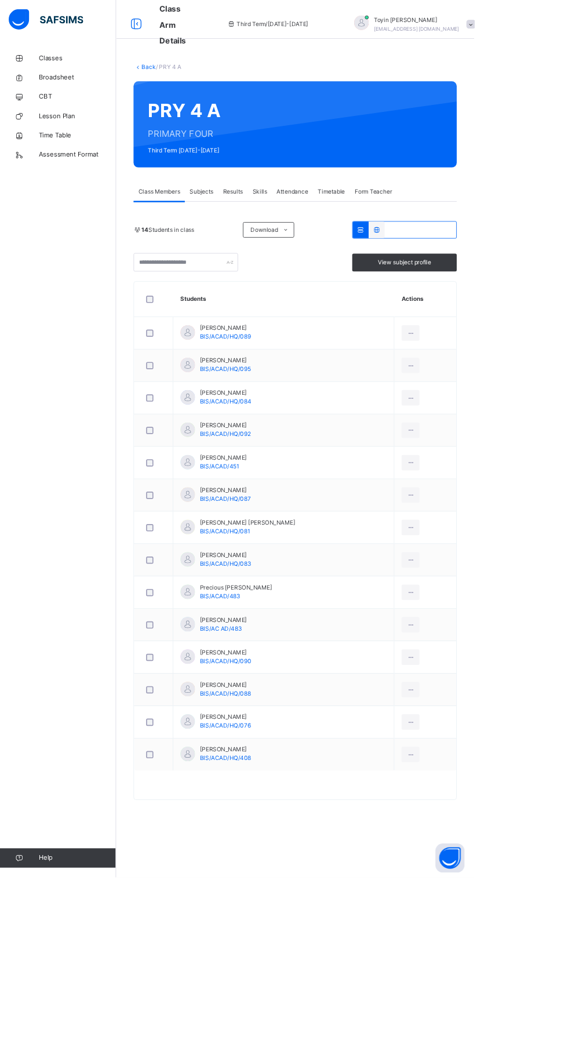
click at [290, 232] on span "Results" at bounding box center [279, 229] width 24 height 10
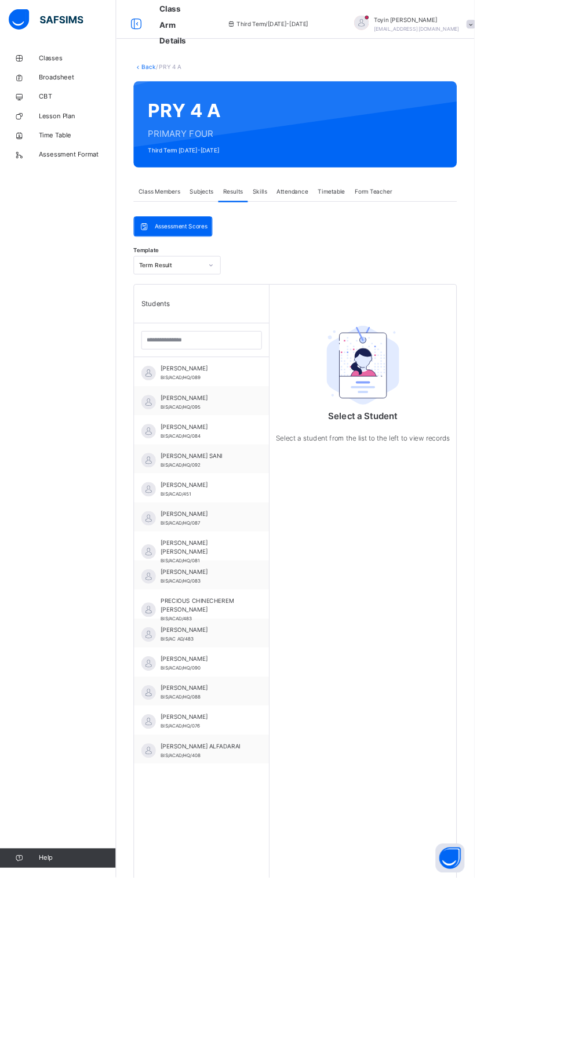
click at [230, 448] on div "ABDULLAHI MUTTARKA BIS/ACAD/HQ/089" at bounding box center [244, 447] width 104 height 21
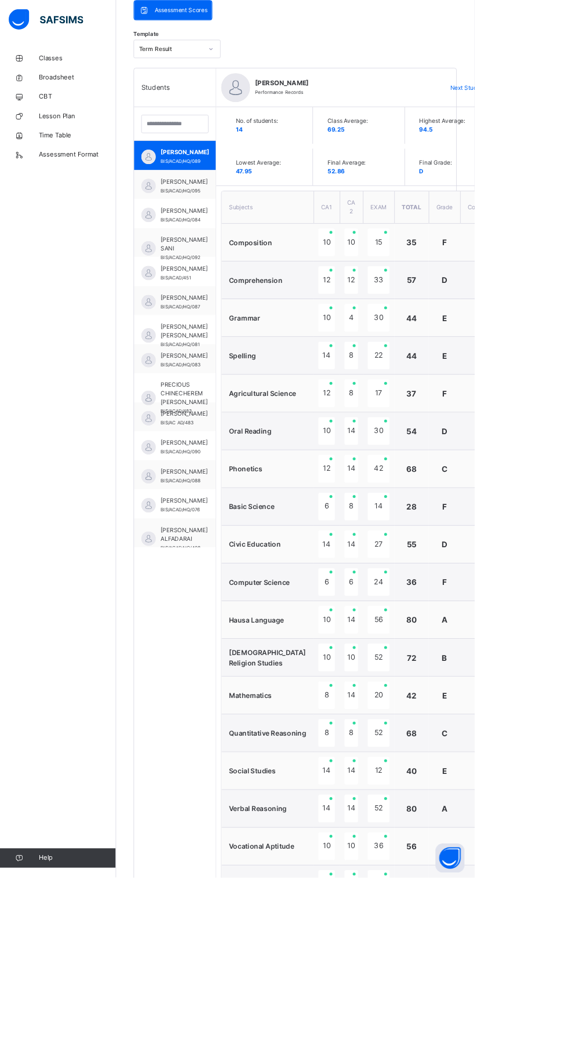
scroll to position [385, 0]
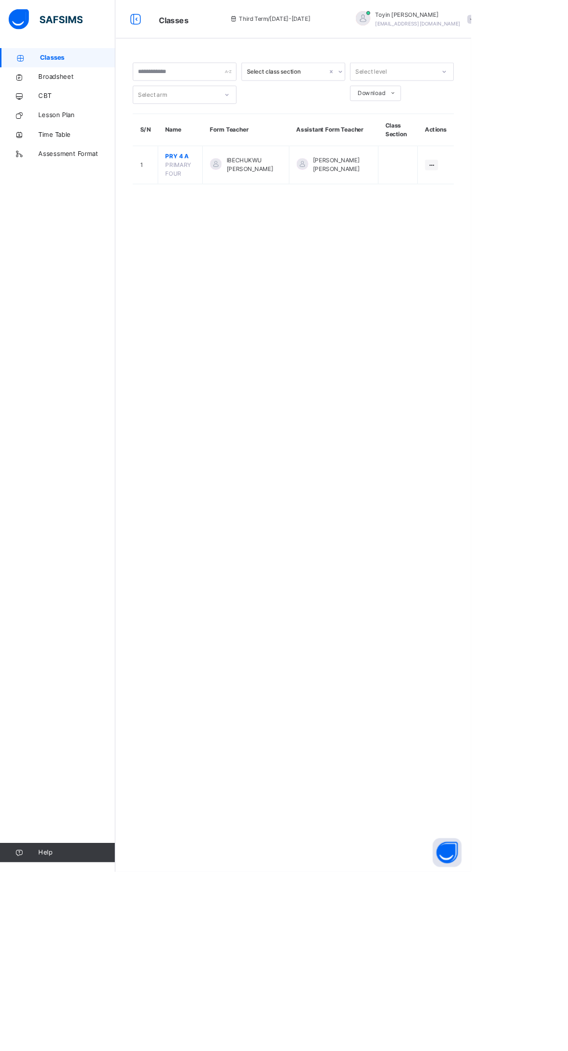
click at [223, 188] on span "PRY 4 A" at bounding box center [217, 188] width 36 height 10
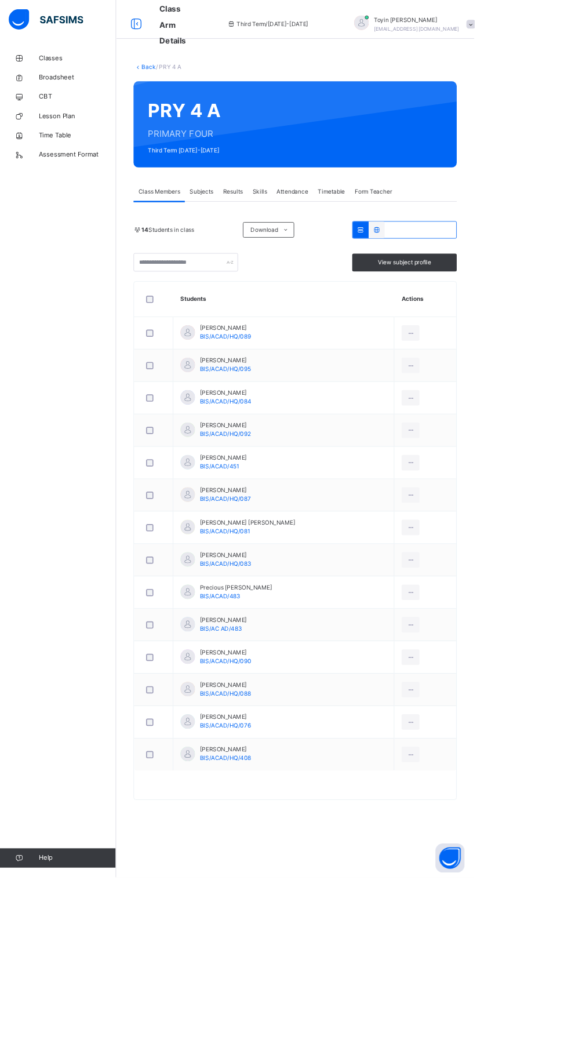
click at [290, 230] on span "Results" at bounding box center [279, 229] width 24 height 10
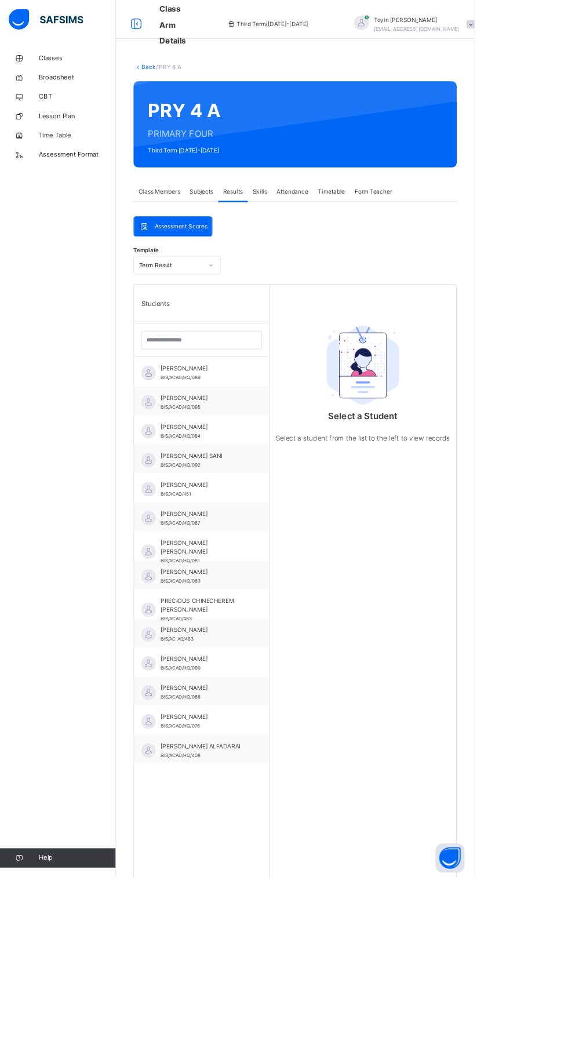
click at [265, 488] on div "AHMED S. AHMED BIS/ACAD/HQ/095" at bounding box center [244, 481] width 104 height 21
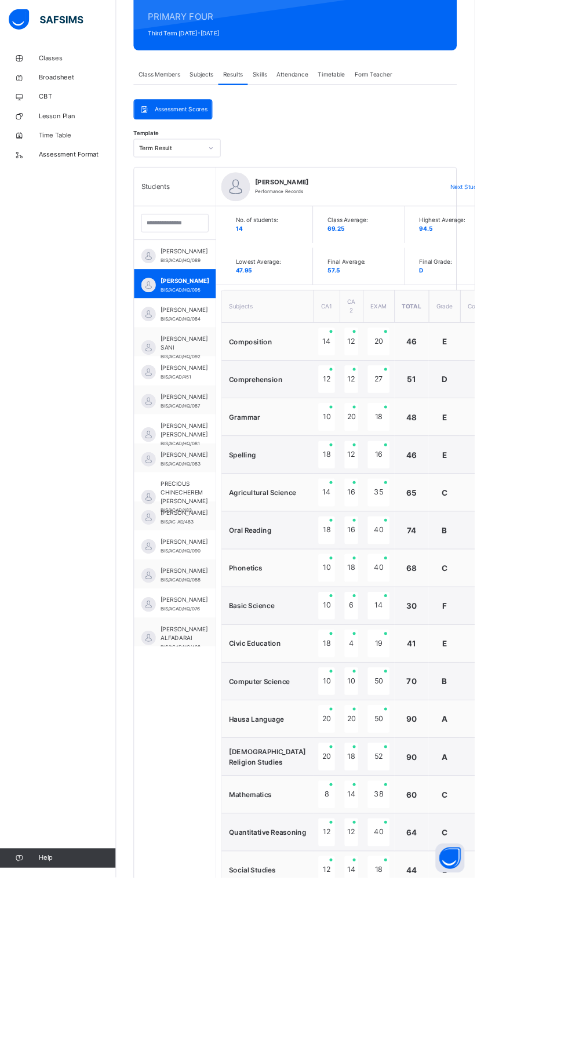
scroll to position [385, 0]
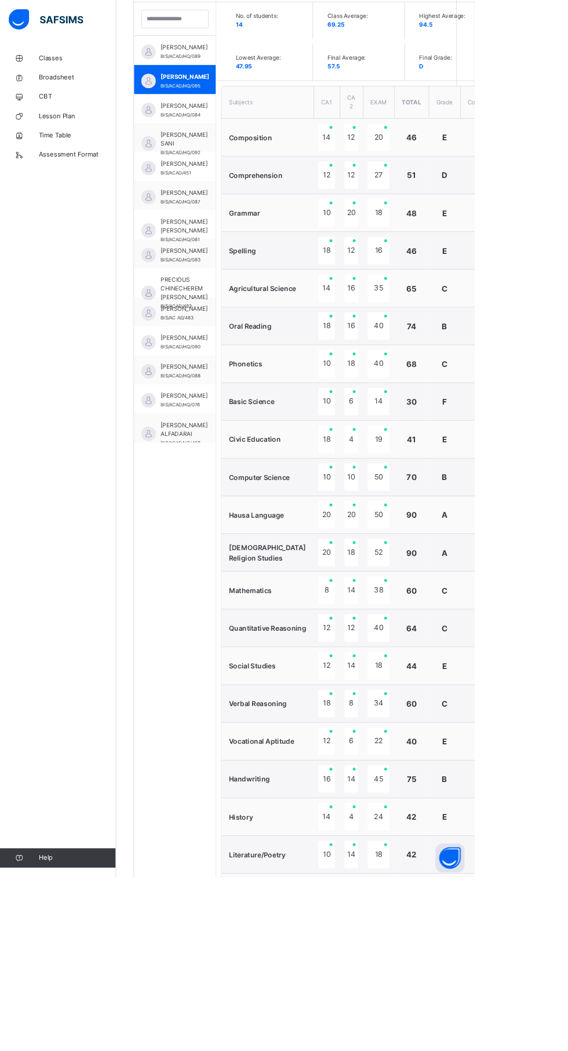
click at [209, 132] on span "[PERSON_NAME]" at bounding box center [220, 126] width 56 height 10
click at [221, 192] on span "[PERSON_NAME]" at bounding box center [220, 196] width 56 height 10
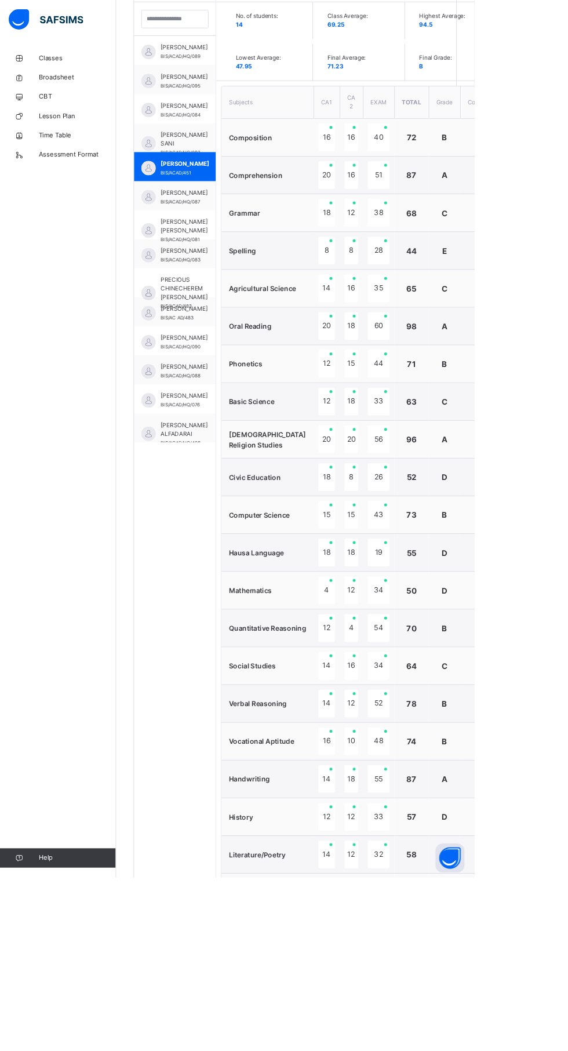
click at [224, 236] on span "[PERSON_NAME]" at bounding box center [220, 231] width 56 height 10
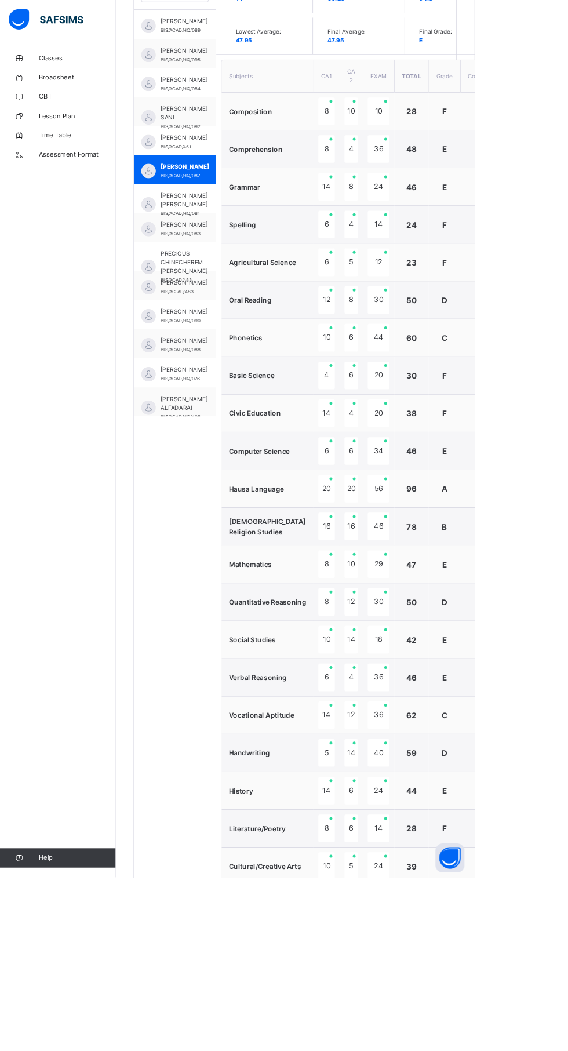
scroll to position [459, 0]
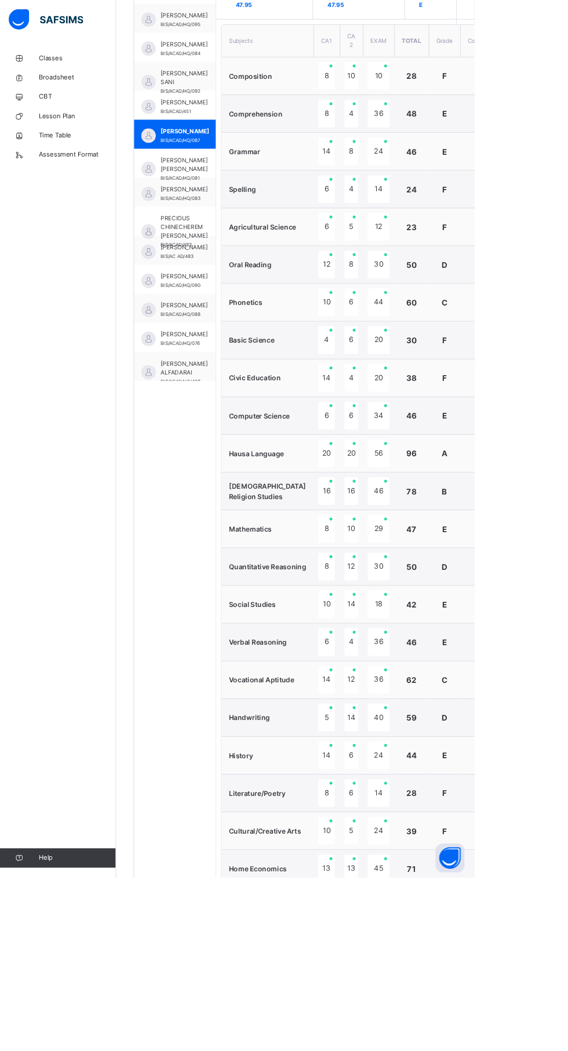
click at [568, 619] on html "Class Arm Details Third Term / 2024-2025 Toyin Abdul abdultoyin680@gmail.com Cl…" at bounding box center [284, 416] width 568 height 1750
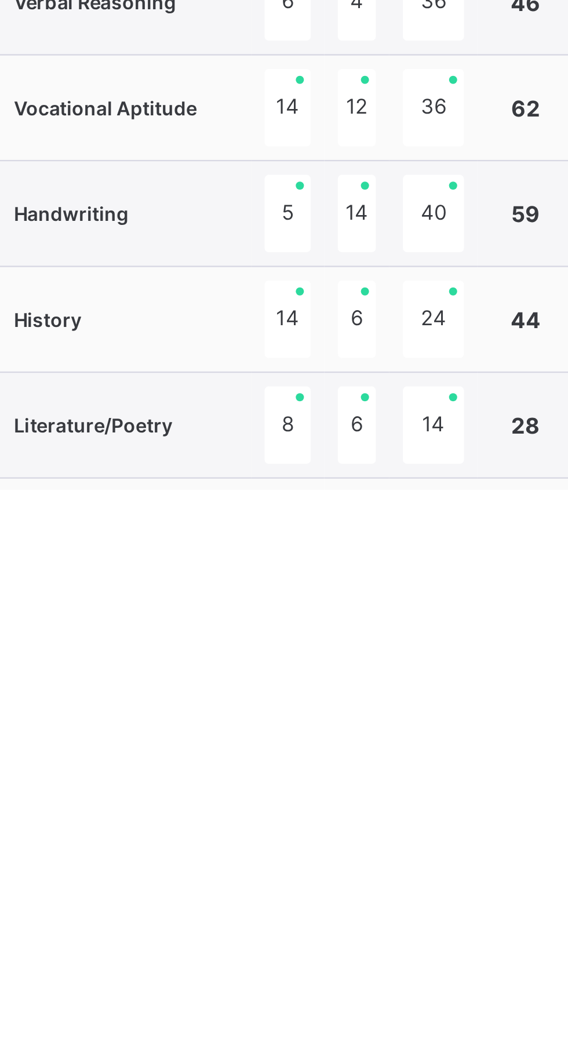
scroll to position [385, 0]
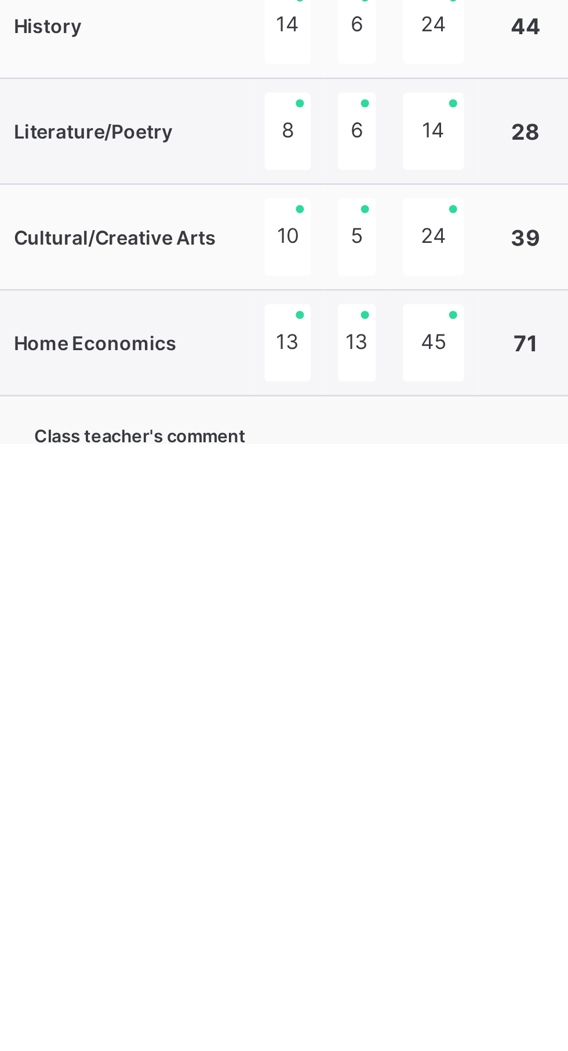
scroll to position [11, 0]
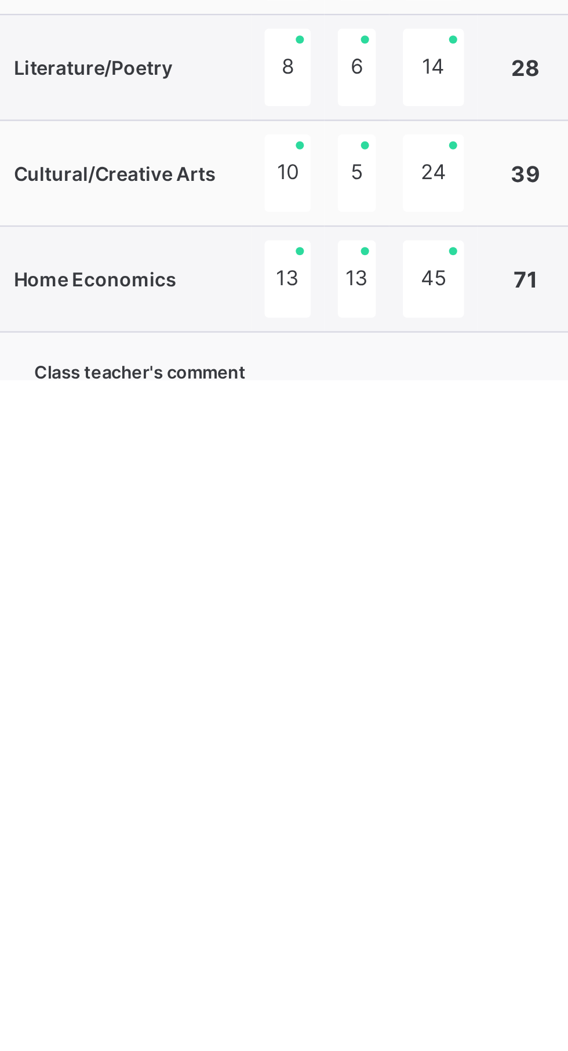
type textarea "**********"
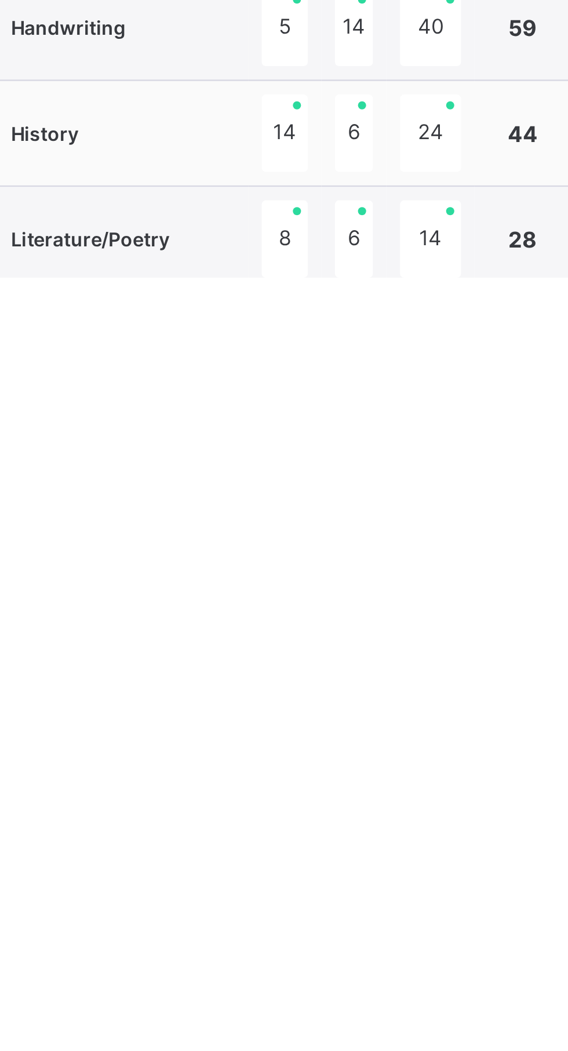
scroll to position [491, 0]
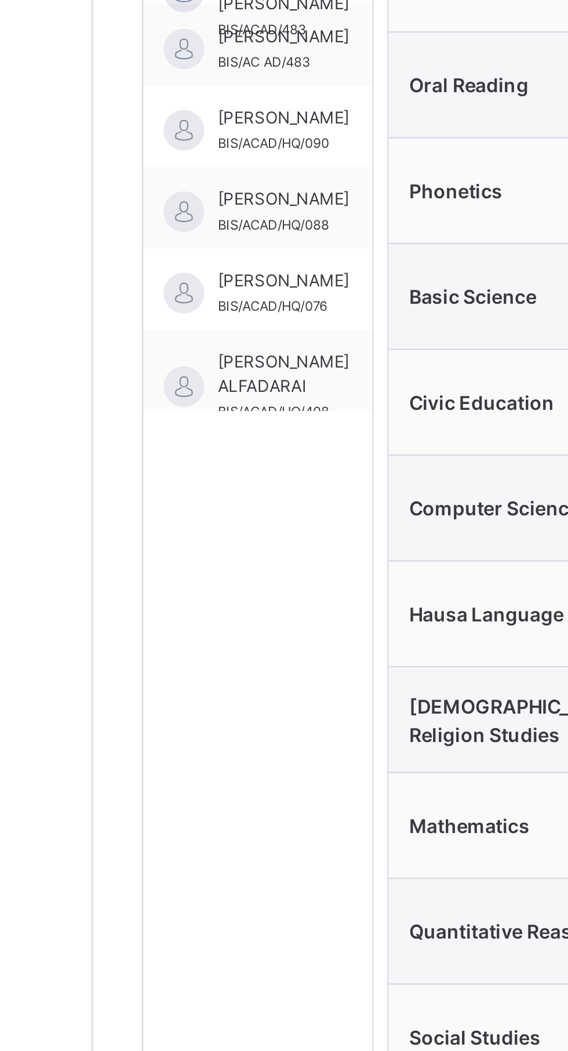
click at [218, 373] on span "[PERSON_NAME]" at bounding box center [220, 368] width 56 height 10
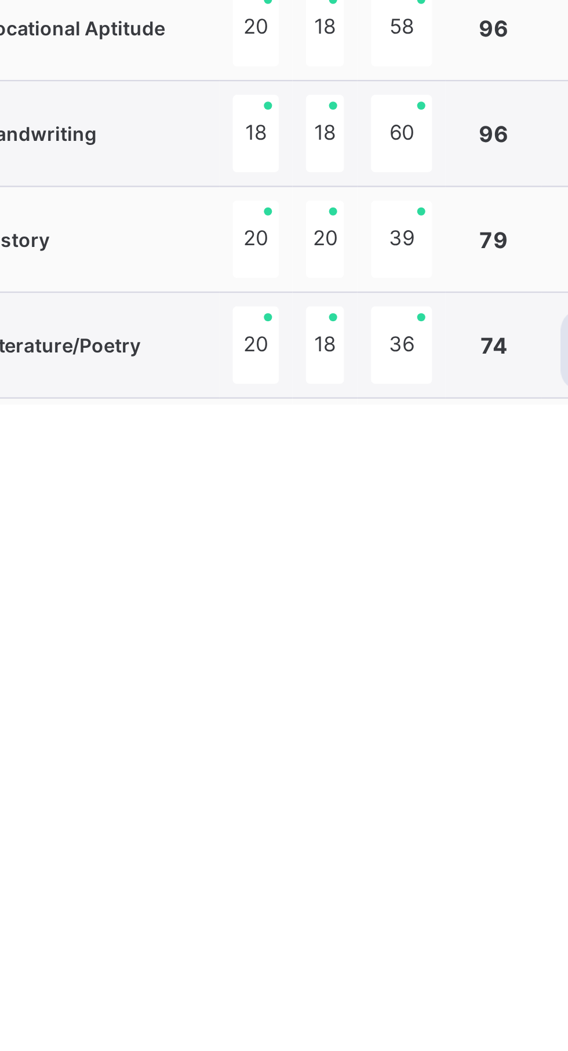
scroll to position [385, 0]
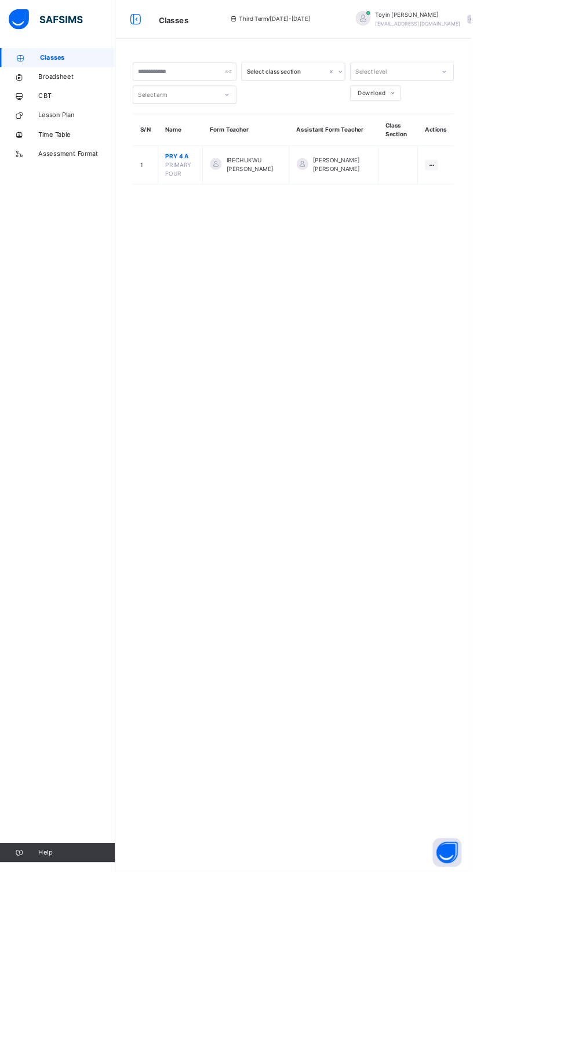
click at [209, 188] on span "PRY 4 A" at bounding box center [217, 188] width 36 height 10
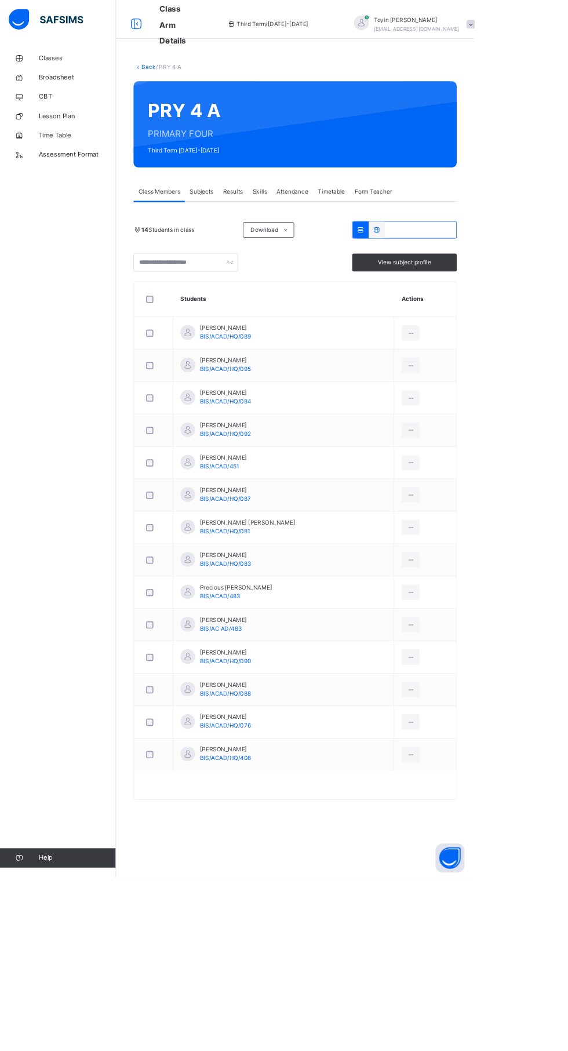
click at [225, 516] on div at bounding box center [224, 514] width 17 height 17
click at [278, 230] on span "Results" at bounding box center [279, 229] width 24 height 10
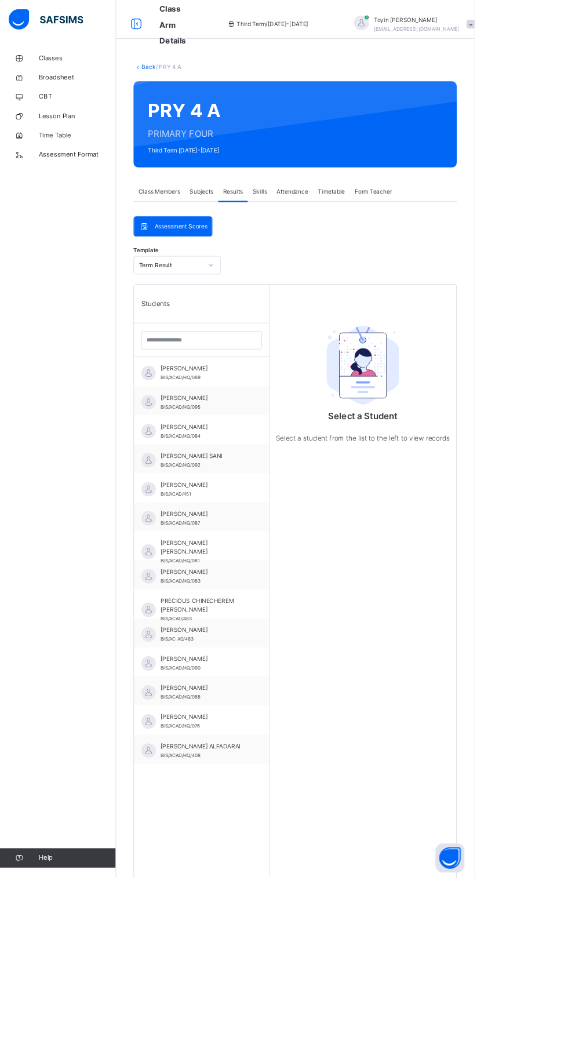
click at [196, 548] on span "[PERSON_NAME] SANI" at bounding box center [244, 546] width 104 height 10
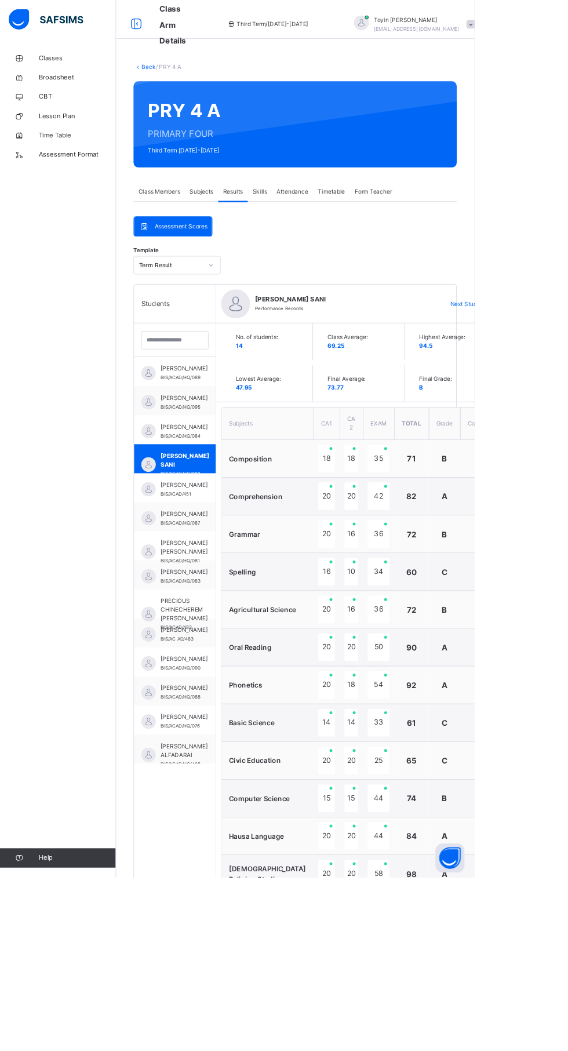
type textarea "**********"
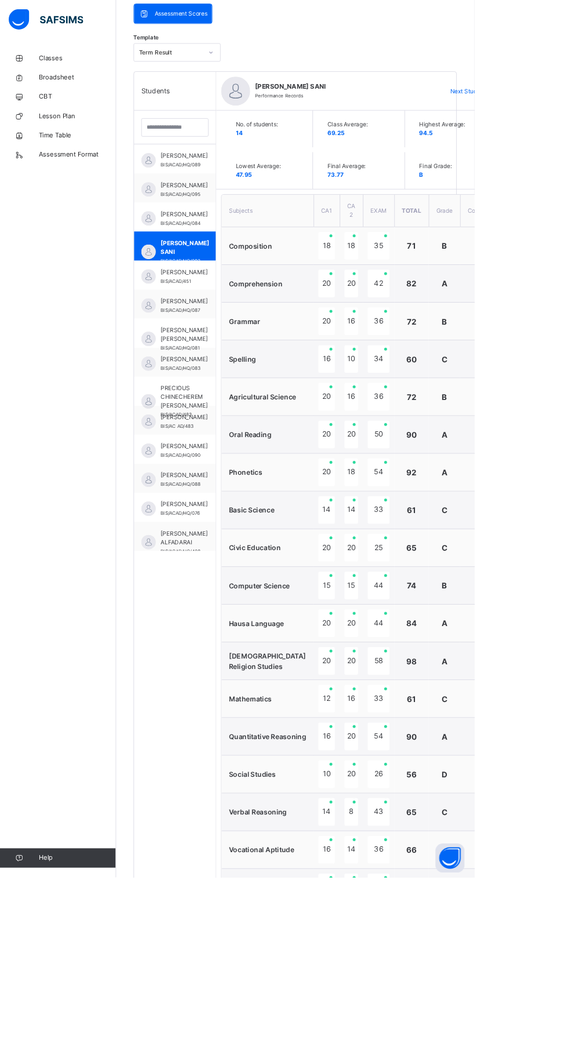
scroll to position [385, 0]
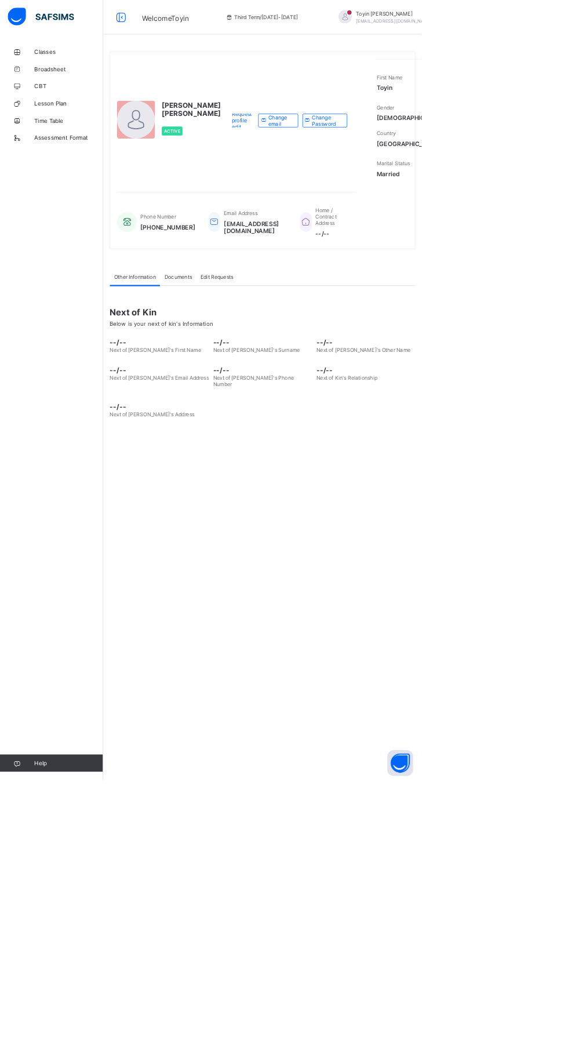
click at [67, 10] on img at bounding box center [54, 22] width 89 height 24
click at [54, 77] on link "Classes" at bounding box center [69, 69] width 139 height 23
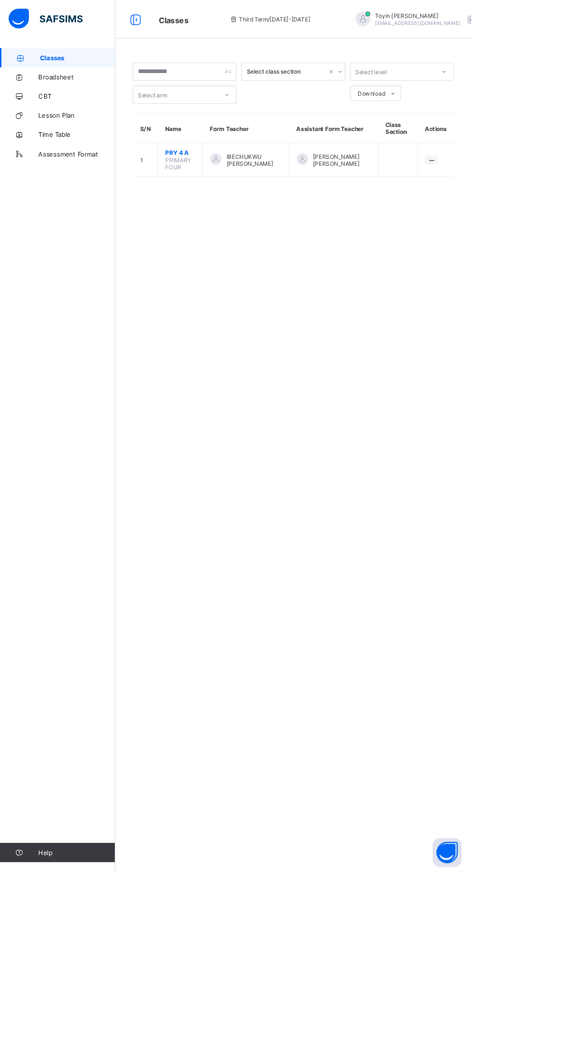
click at [203, 183] on span "PRY 4 A" at bounding box center [217, 184] width 36 height 9
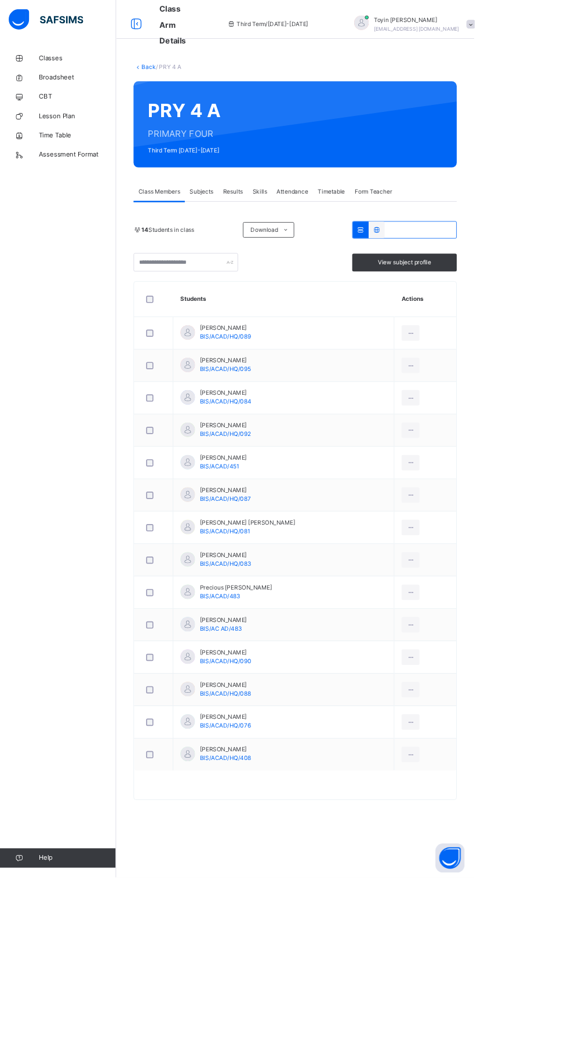
click at [310, 230] on span "Skills" at bounding box center [311, 229] width 17 height 10
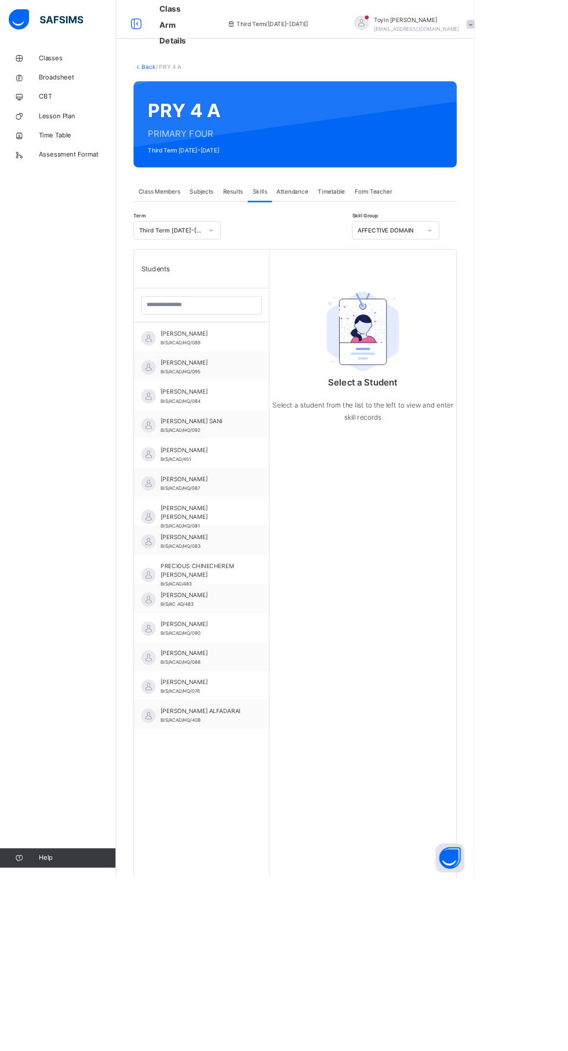
click at [280, 230] on span "Results" at bounding box center [279, 229] width 24 height 10
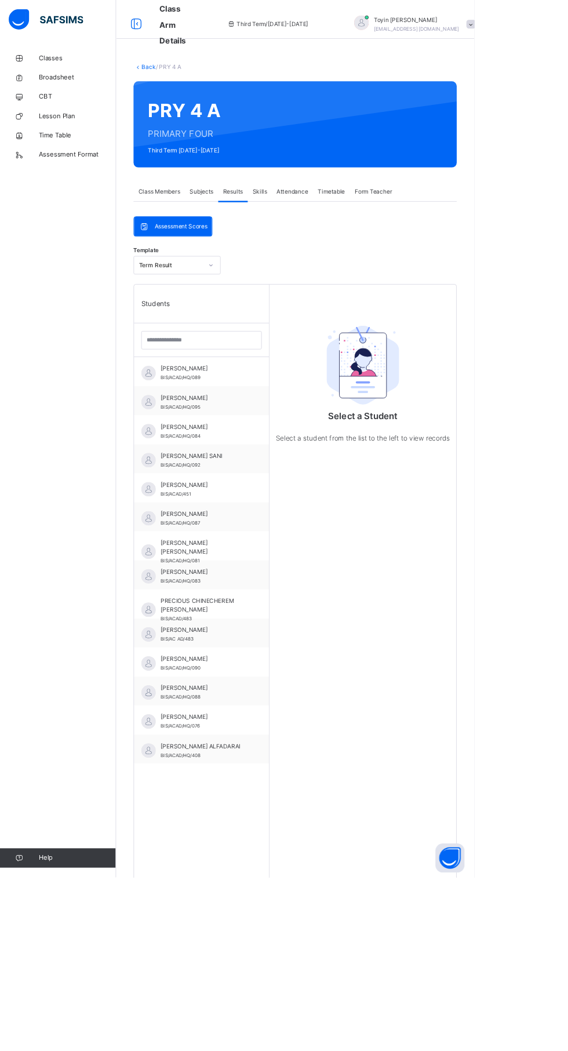
click at [314, 230] on span "Skills" at bounding box center [311, 229] width 17 height 10
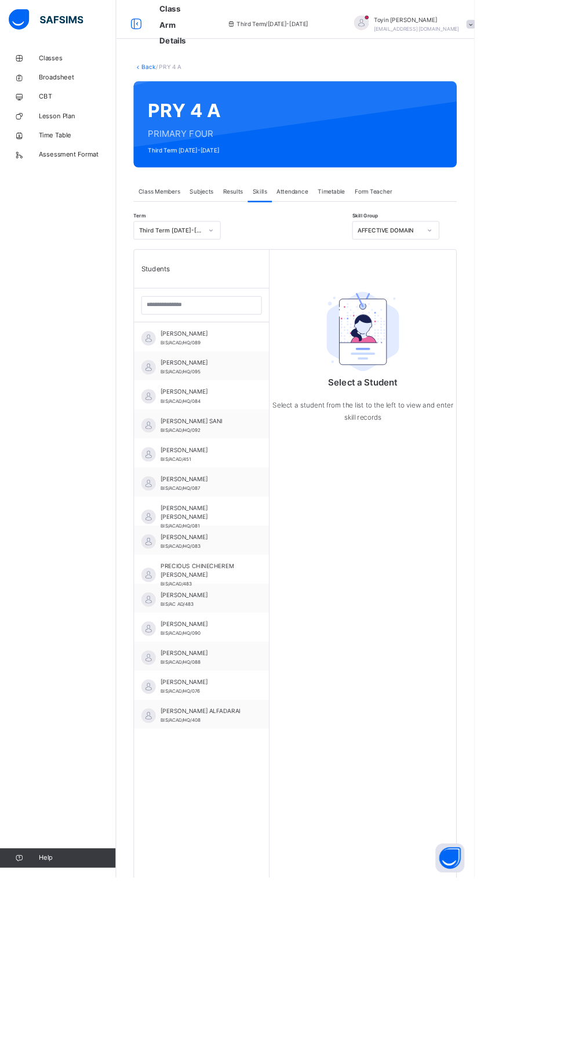
click at [282, 228] on span "Results" at bounding box center [279, 229] width 24 height 10
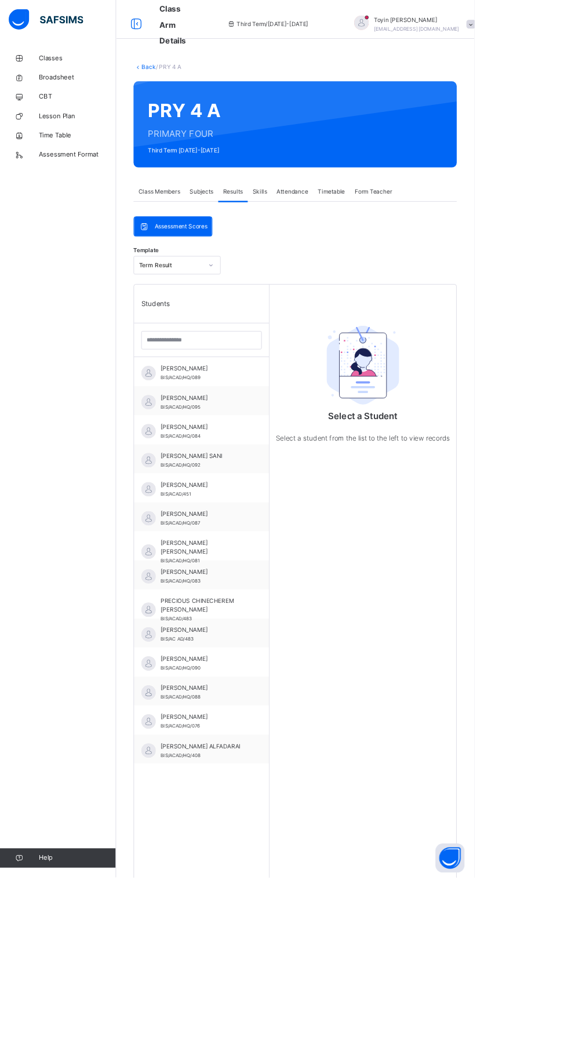
click at [275, 551] on span "[PERSON_NAME] SANI" at bounding box center [244, 546] width 104 height 10
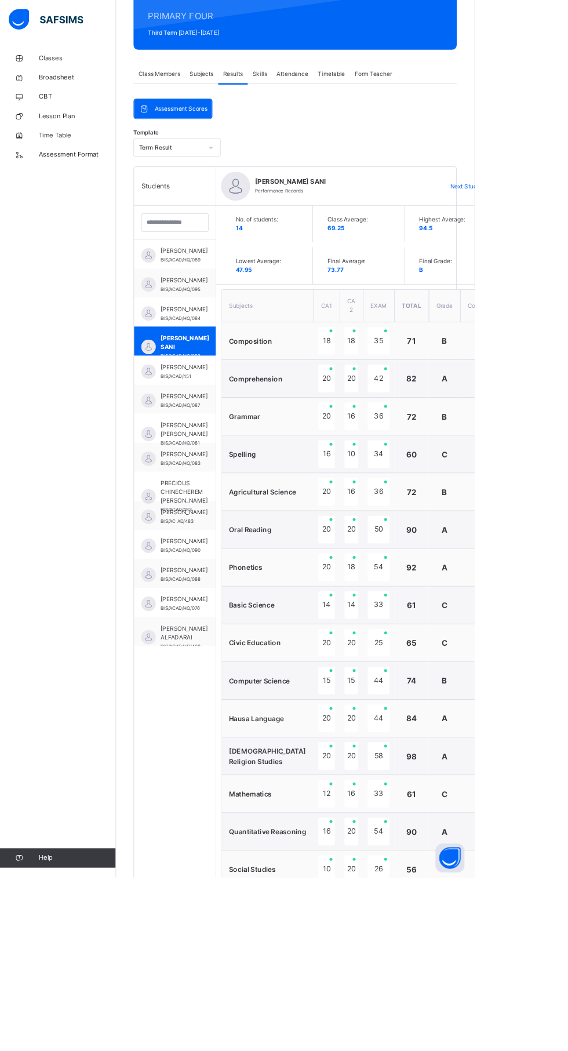
scroll to position [385, 0]
